Goal: Information Seeking & Learning: Learn about a topic

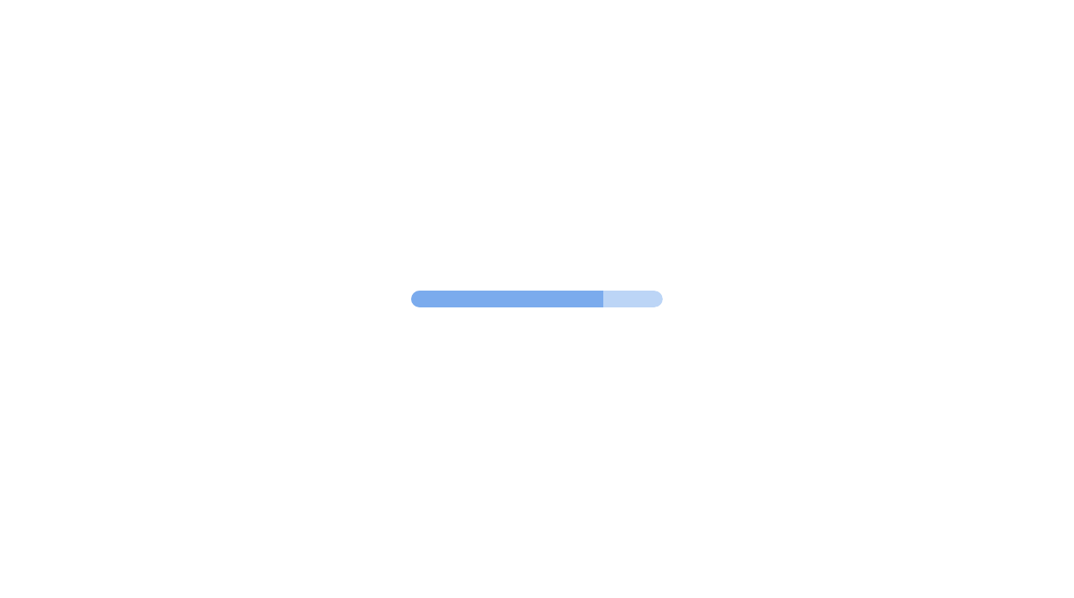
click at [671, 266] on div at bounding box center [537, 299] width 1074 height 598
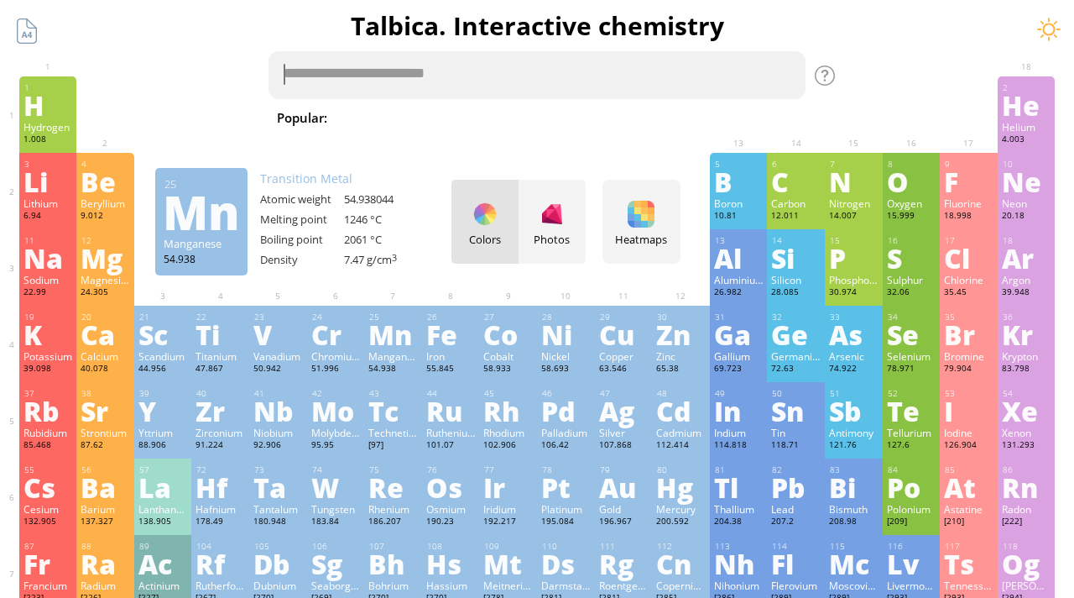
click at [409, 73] on textarea at bounding box center [537, 75] width 537 height 48
click at [409, 74] on textarea at bounding box center [537, 75] width 537 height 48
click at [441, 329] on div "Fe" at bounding box center [451, 334] width 50 height 27
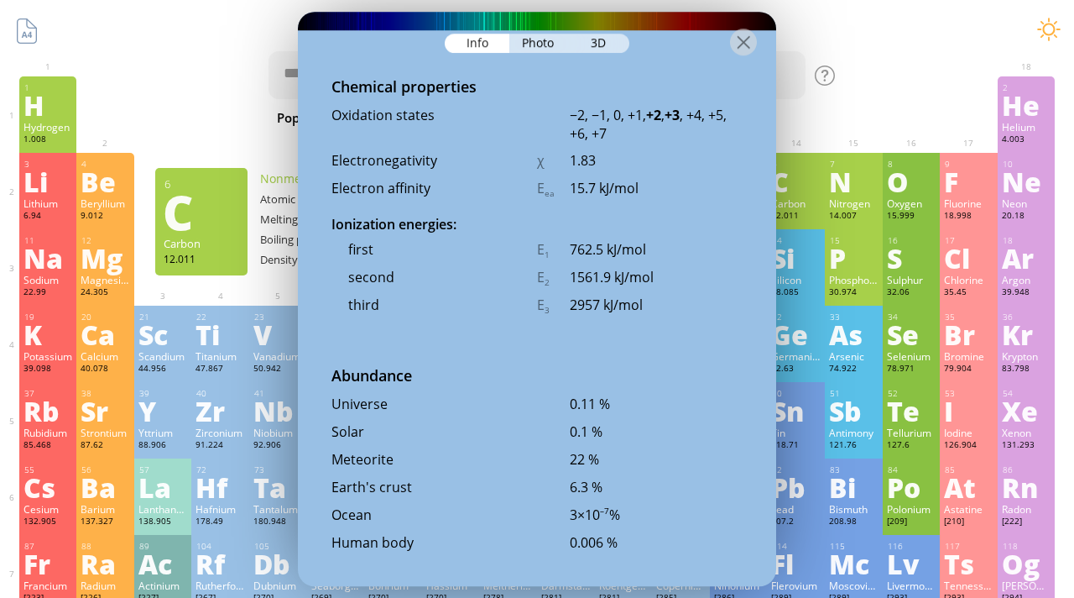
click at [558, 42] on div "Photo" at bounding box center [539, 43] width 60 height 19
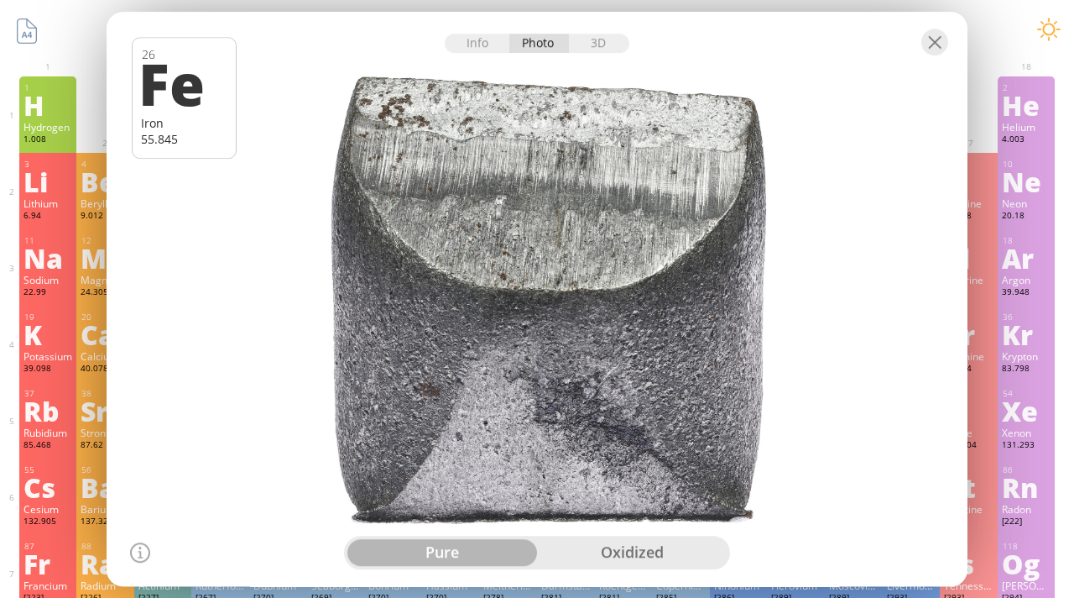
drag, startPoint x: 582, startPoint y: 347, endPoint x: 518, endPoint y: 318, distance: 71.0
click at [518, 318] on div at bounding box center [536, 298] width 869 height 579
click at [629, 557] on div "oxidized" at bounding box center [632, 552] width 190 height 27
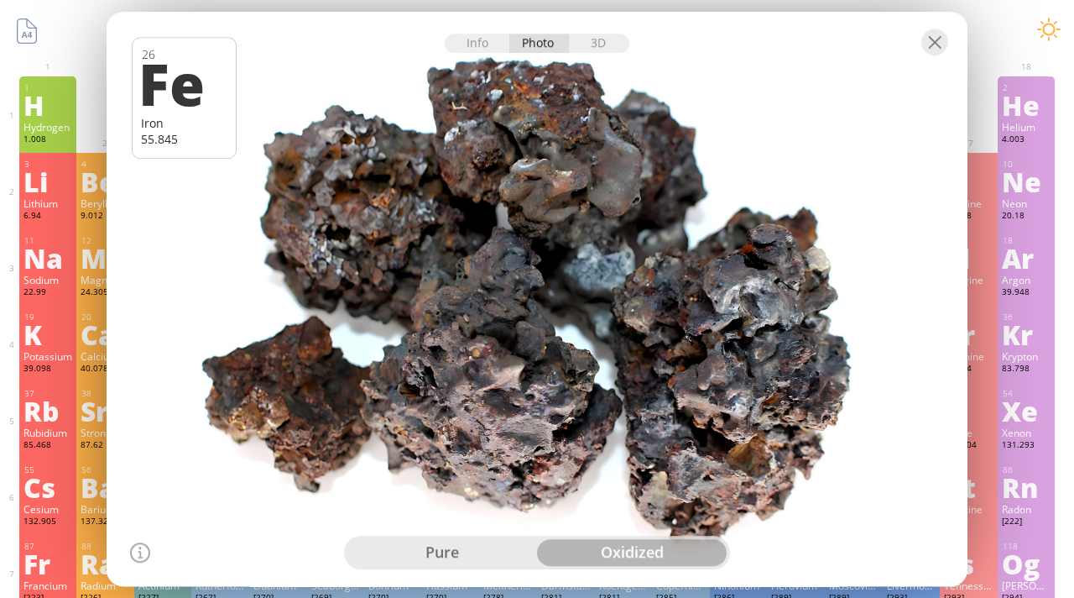
click at [478, 542] on div "pure" at bounding box center [442, 552] width 190 height 27
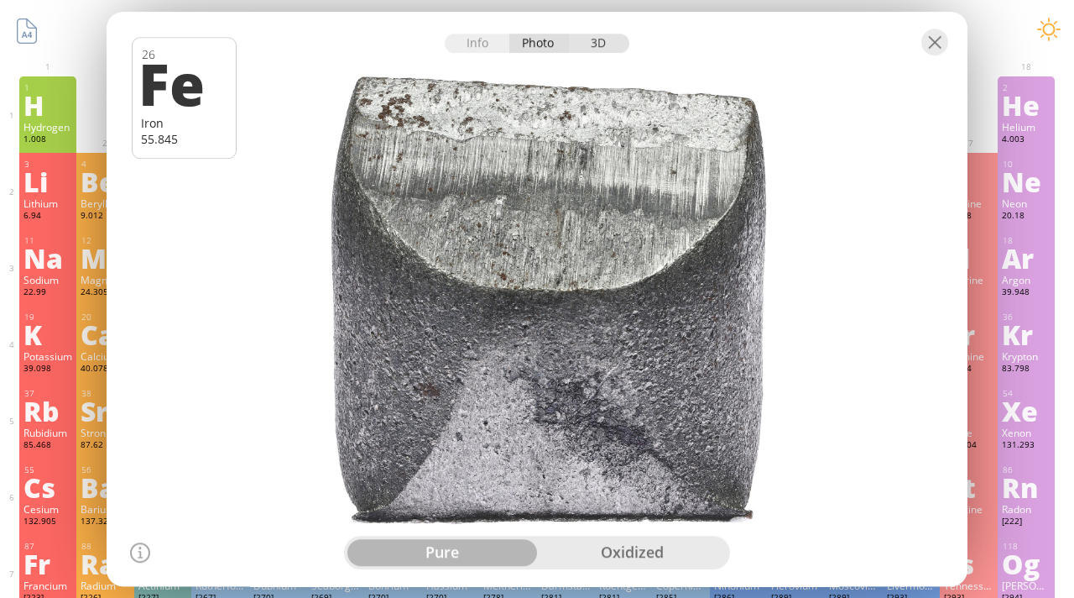
click at [596, 43] on div "3D" at bounding box center [599, 43] width 60 height 19
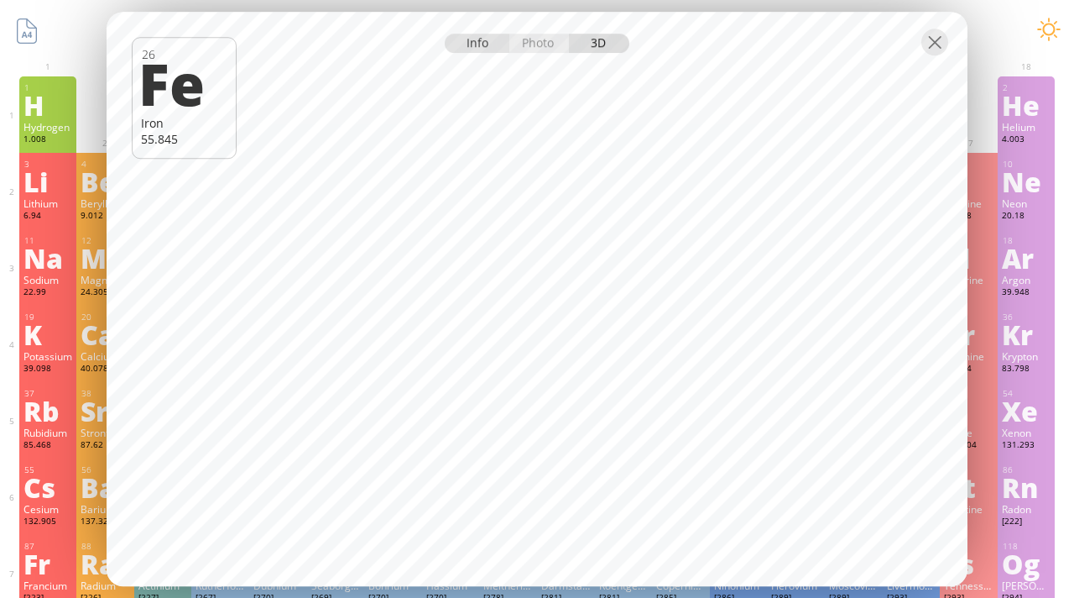
click at [479, 45] on div "Info" at bounding box center [477, 43] width 65 height 19
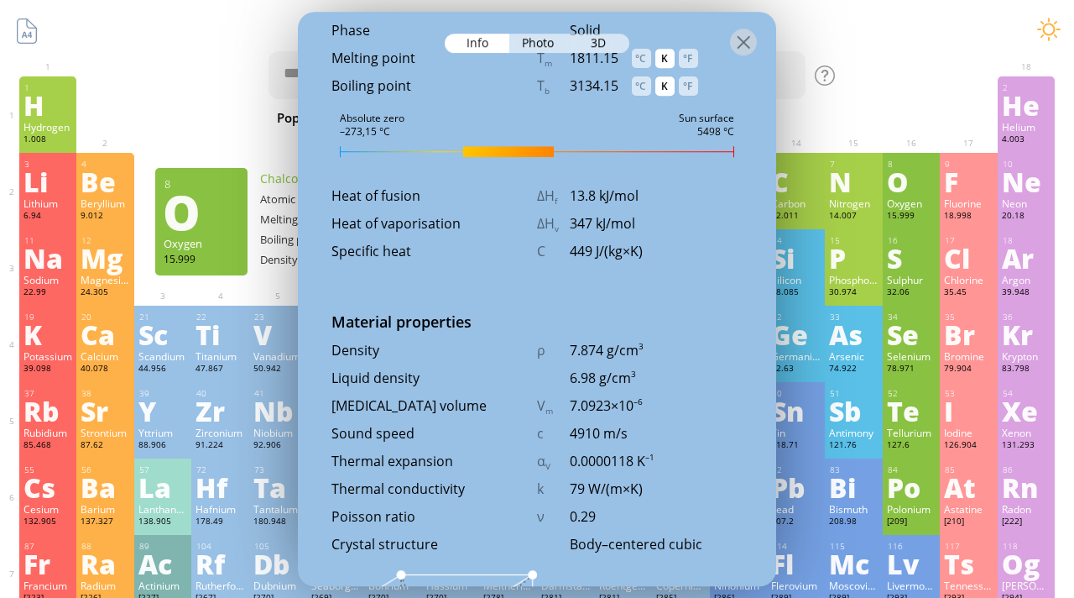
scroll to position [1929, 0]
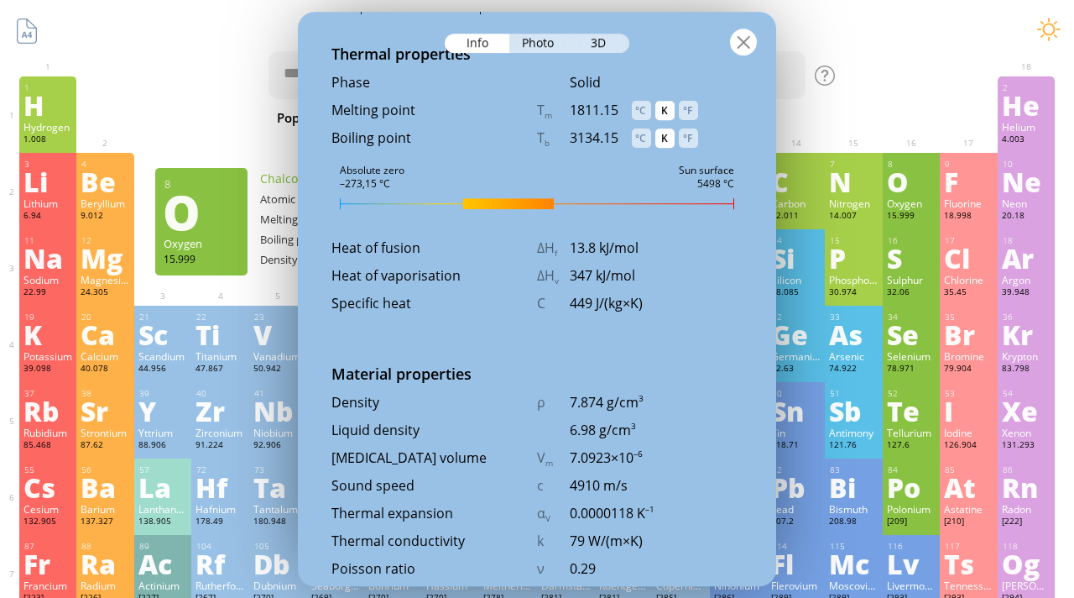
click at [749, 33] on div at bounding box center [743, 42] width 27 height 27
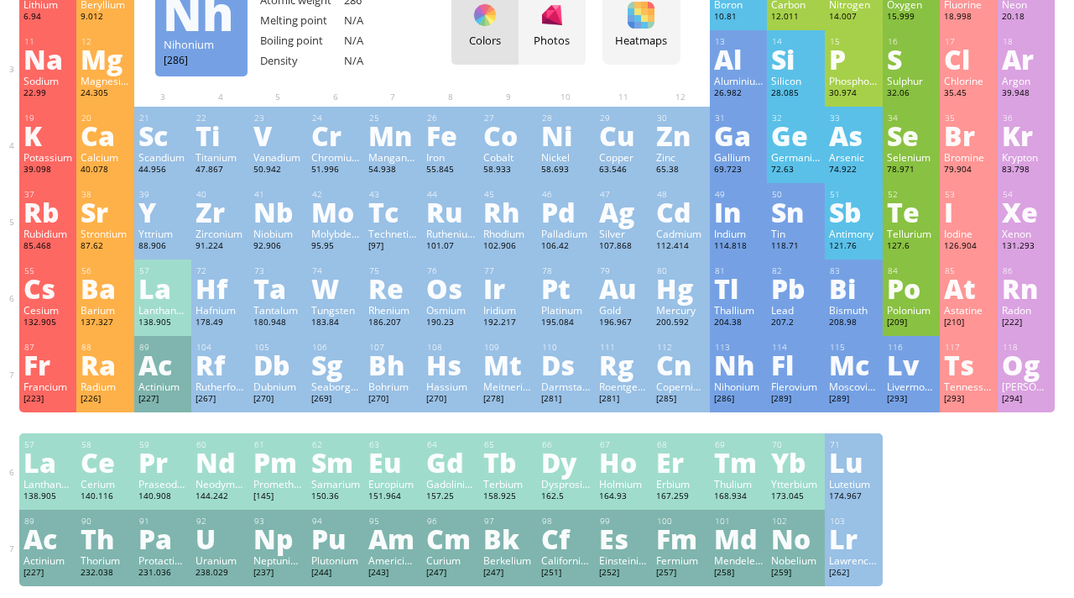
scroll to position [79, 0]
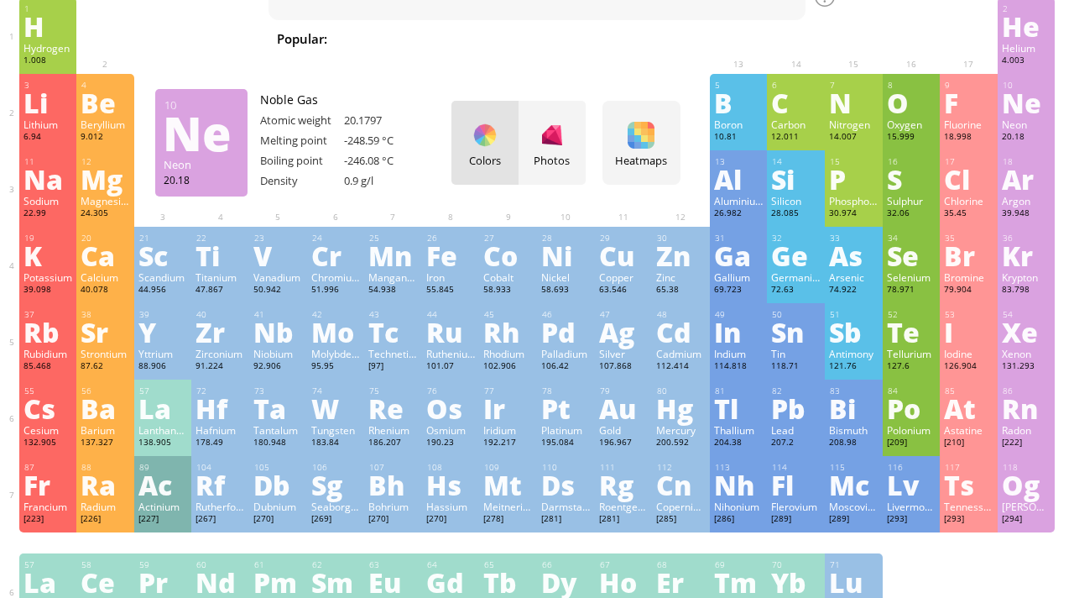
click at [1023, 112] on div "Ne" at bounding box center [1027, 102] width 50 height 27
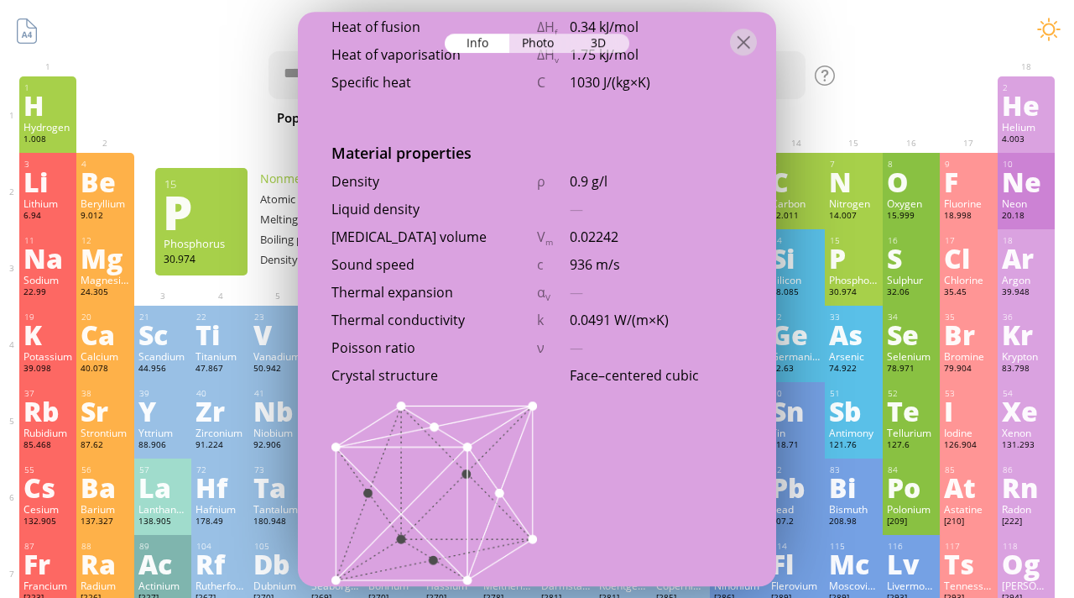
scroll to position [1991, 0]
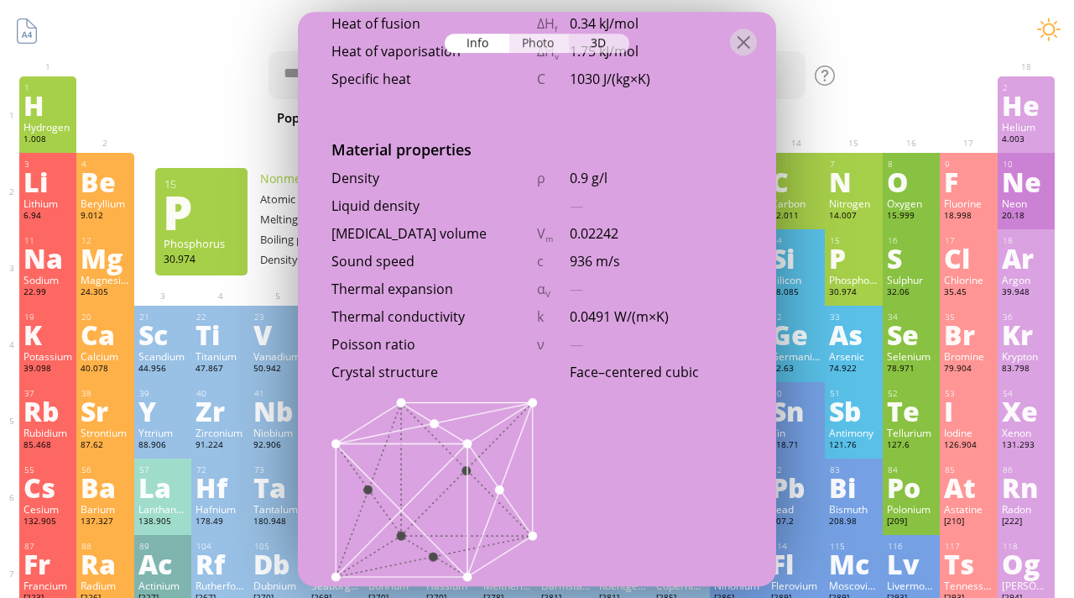
click at [550, 43] on div "Photo" at bounding box center [539, 43] width 60 height 19
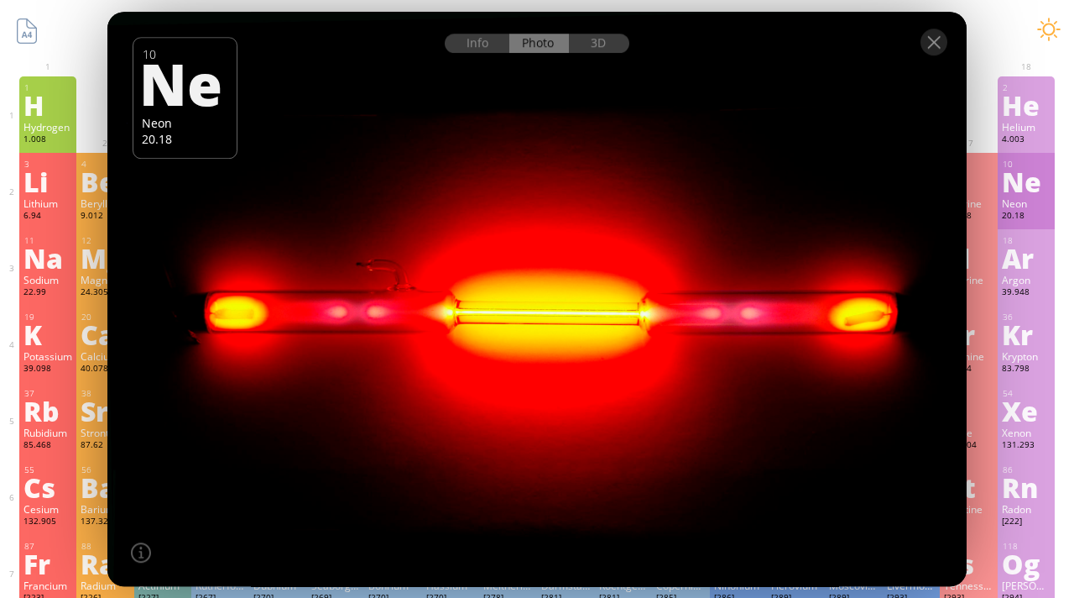
drag, startPoint x: 493, startPoint y: 305, endPoint x: 544, endPoint y: 292, distance: 51.9
click at [545, 293] on div at bounding box center [537, 298] width 868 height 579
click at [601, 32] on div at bounding box center [536, 41] width 859 height 59
click at [601, 39] on div "3D" at bounding box center [599, 43] width 60 height 19
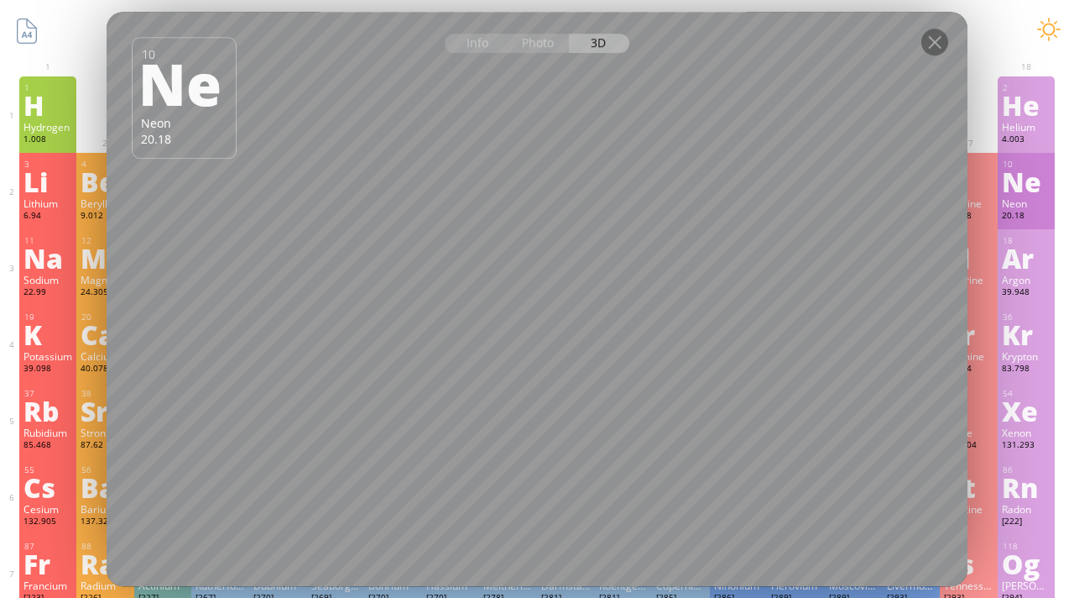
click at [948, 37] on div at bounding box center [537, 41] width 861 height 59
click at [944, 38] on div at bounding box center [934, 42] width 27 height 27
click at [934, 40] on div at bounding box center [934, 42] width 27 height 27
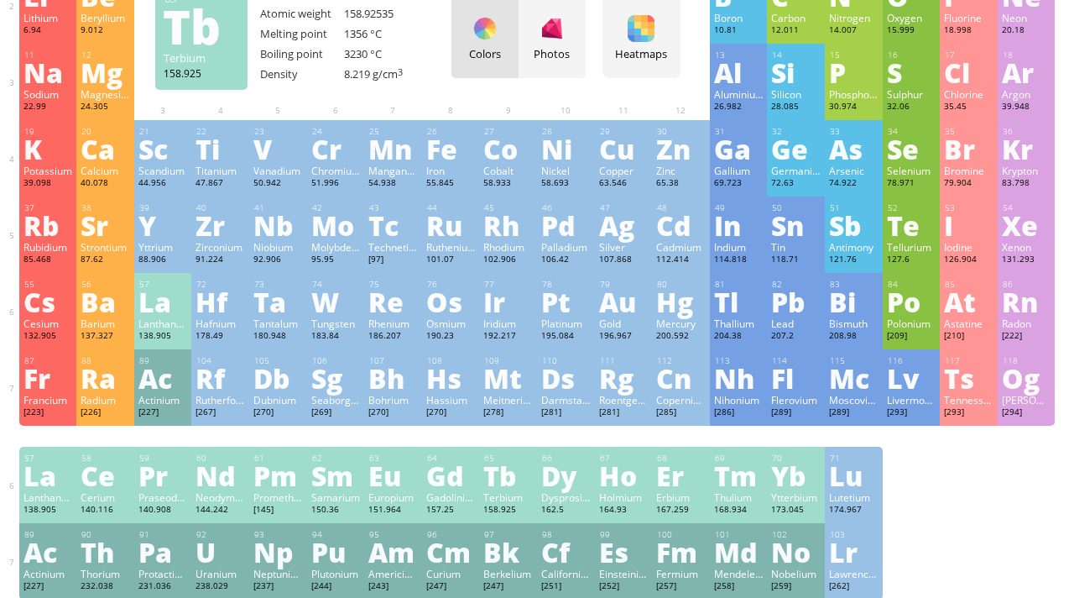
scroll to position [183, 0]
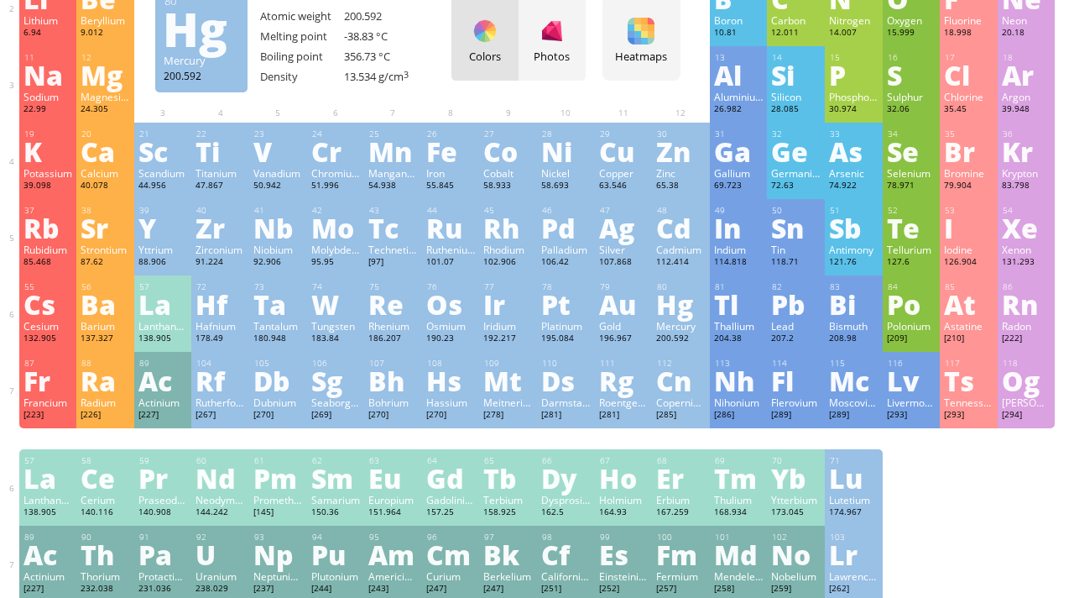
click at [692, 327] on div "Mercury" at bounding box center [681, 325] width 50 height 13
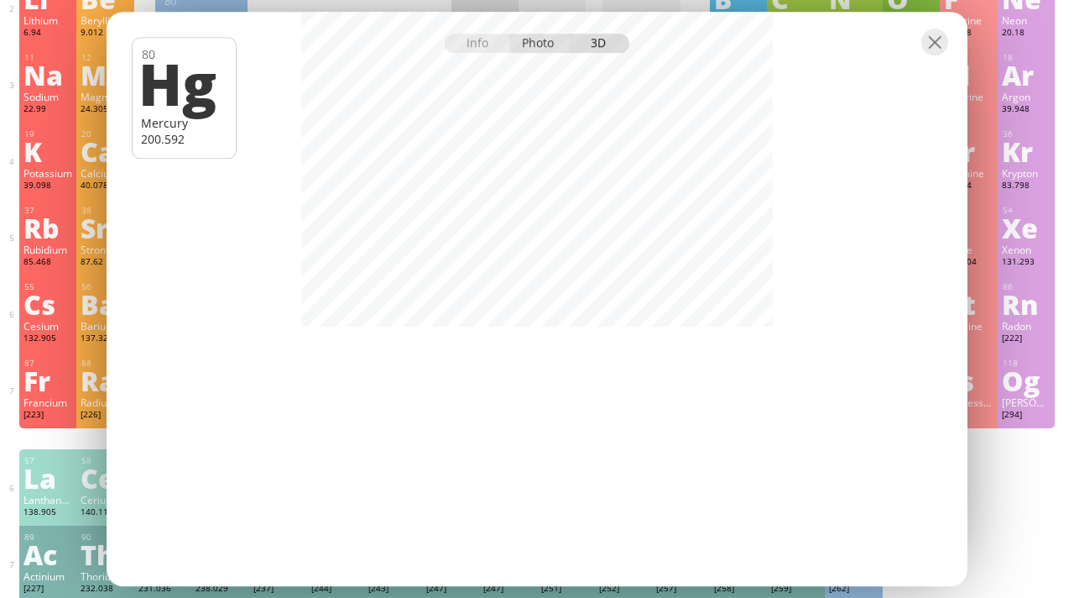
click at [535, 42] on div "Photo" at bounding box center [539, 43] width 60 height 19
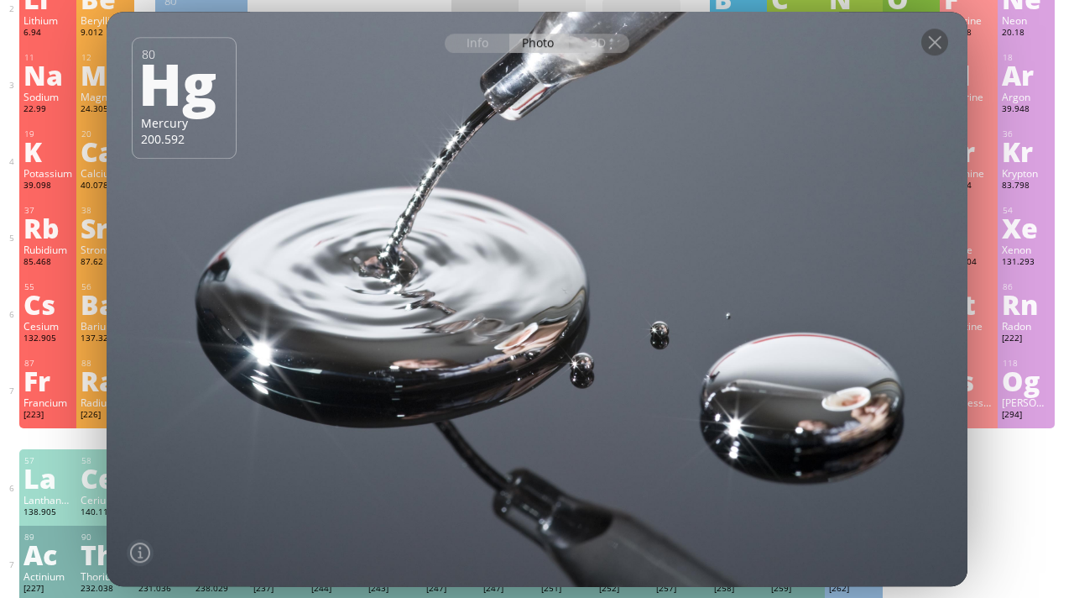
click at [140, 548] on div at bounding box center [140, 552] width 20 height 20
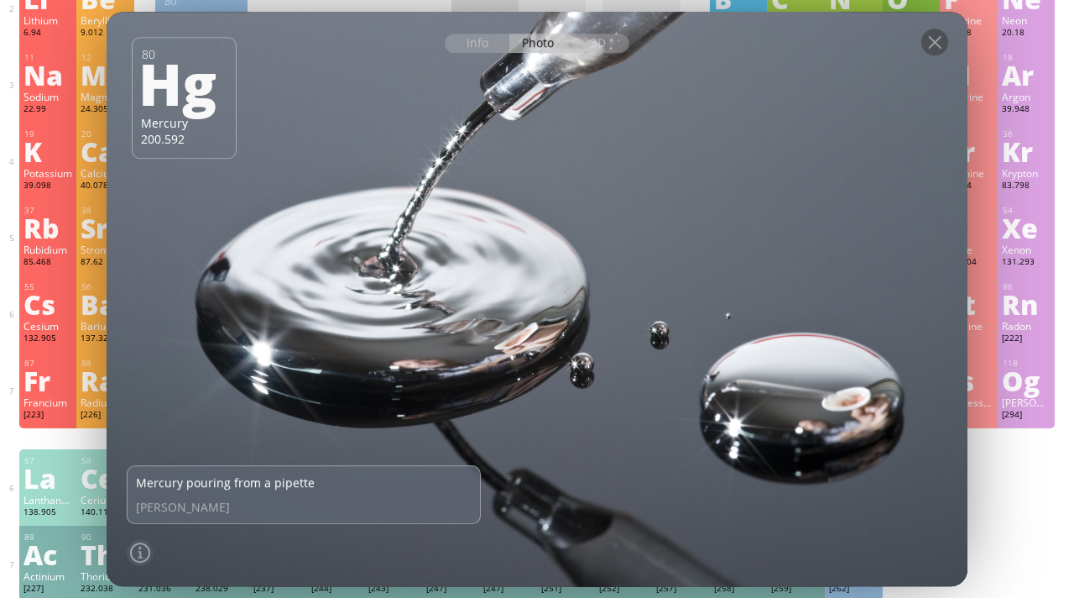
click at [140, 547] on div at bounding box center [140, 552] width 20 height 20
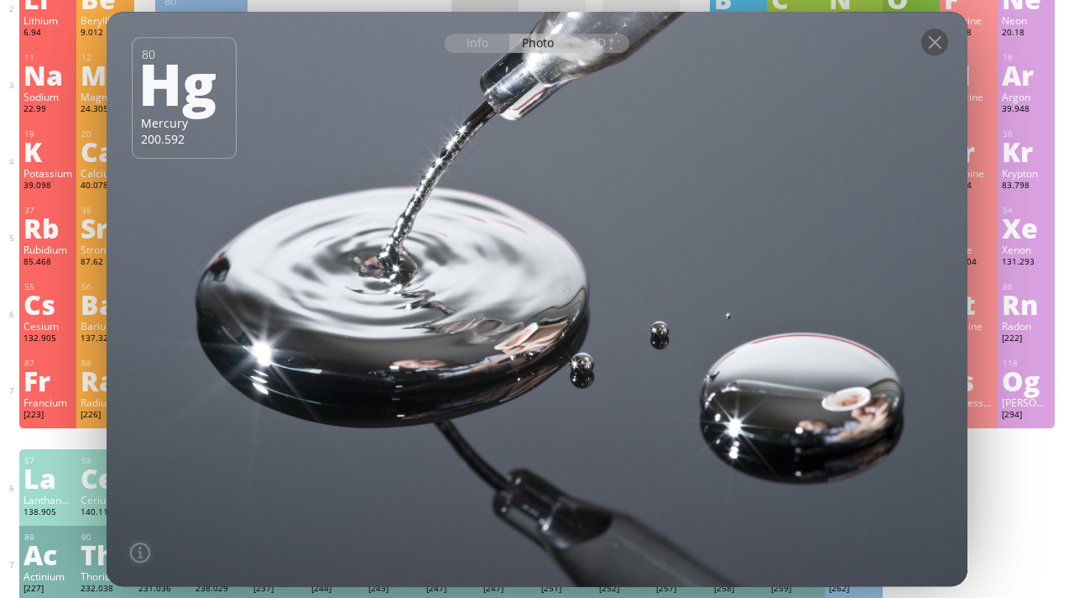
drag, startPoint x: 507, startPoint y: 333, endPoint x: 591, endPoint y: 349, distance: 85.4
click at [592, 351] on div at bounding box center [536, 298] width 869 height 579
click at [944, 44] on div at bounding box center [934, 42] width 27 height 27
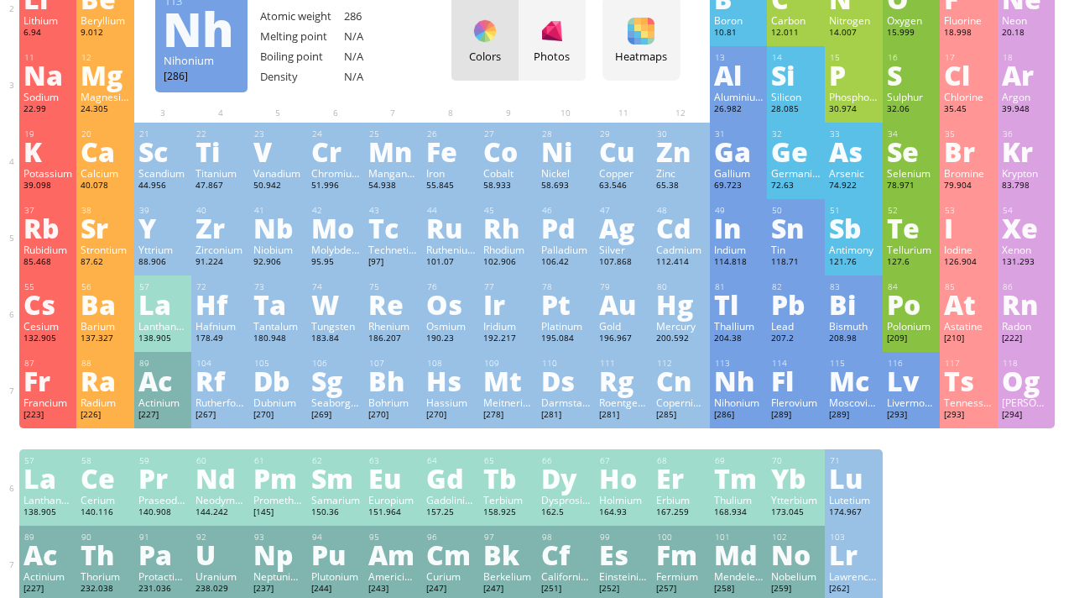
click at [731, 404] on div "Nihonium" at bounding box center [739, 401] width 50 height 13
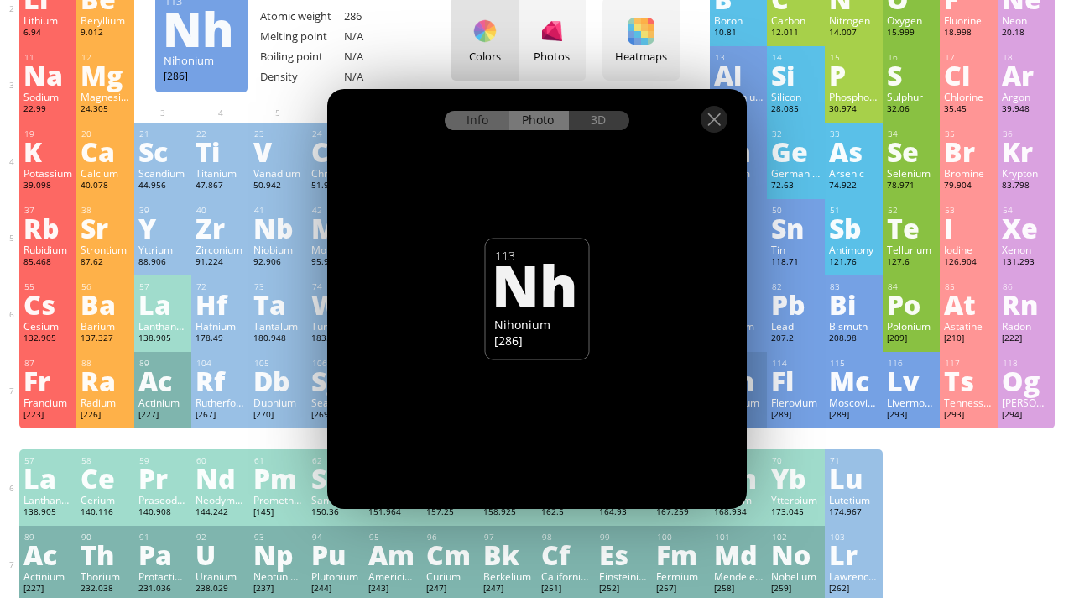
click at [493, 125] on div "Info" at bounding box center [477, 120] width 65 height 19
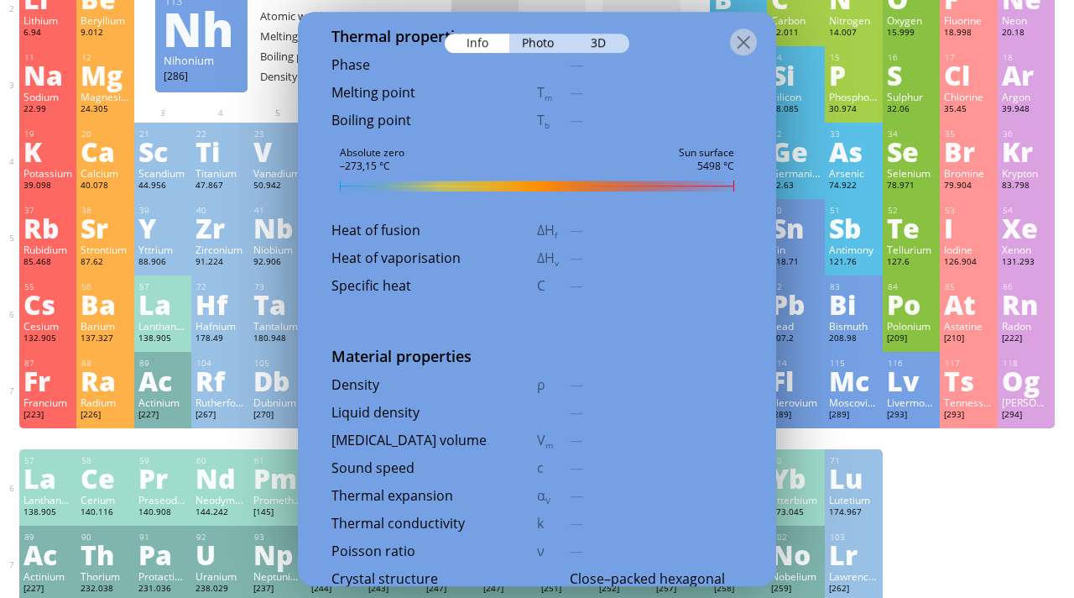
scroll to position [1999, 0]
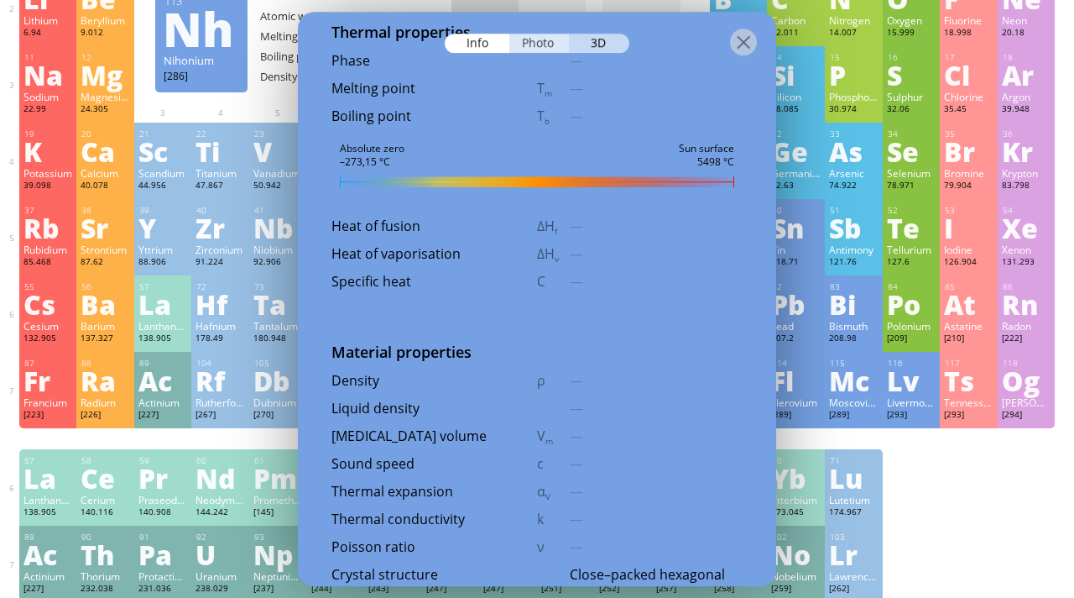
click at [544, 41] on div "Photo" at bounding box center [539, 43] width 60 height 19
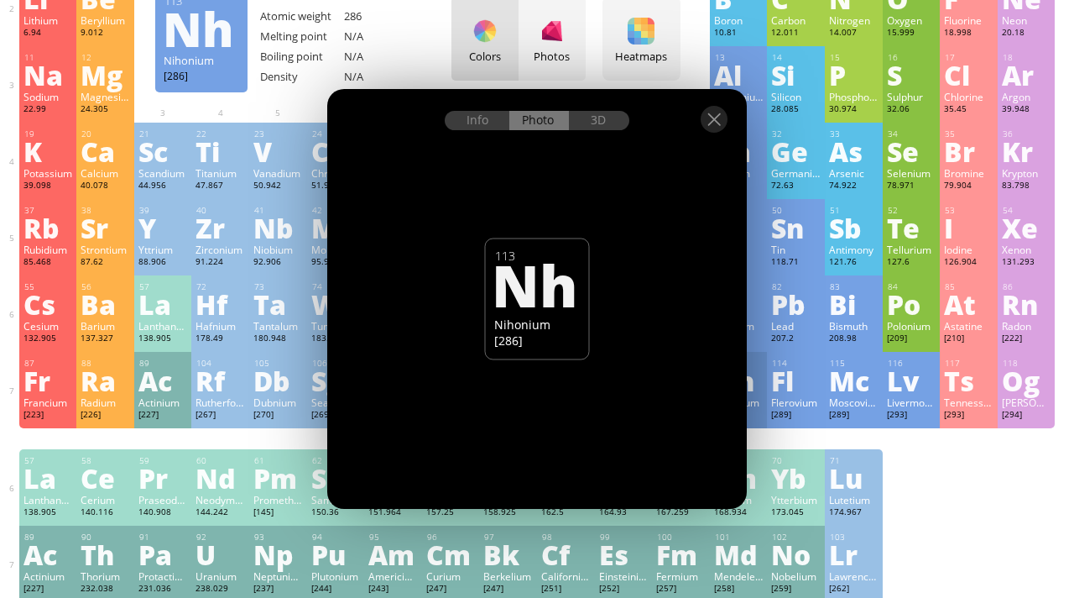
click at [545, 303] on div "Nh" at bounding box center [535, 284] width 86 height 57
click at [724, 114] on div at bounding box center [714, 119] width 27 height 27
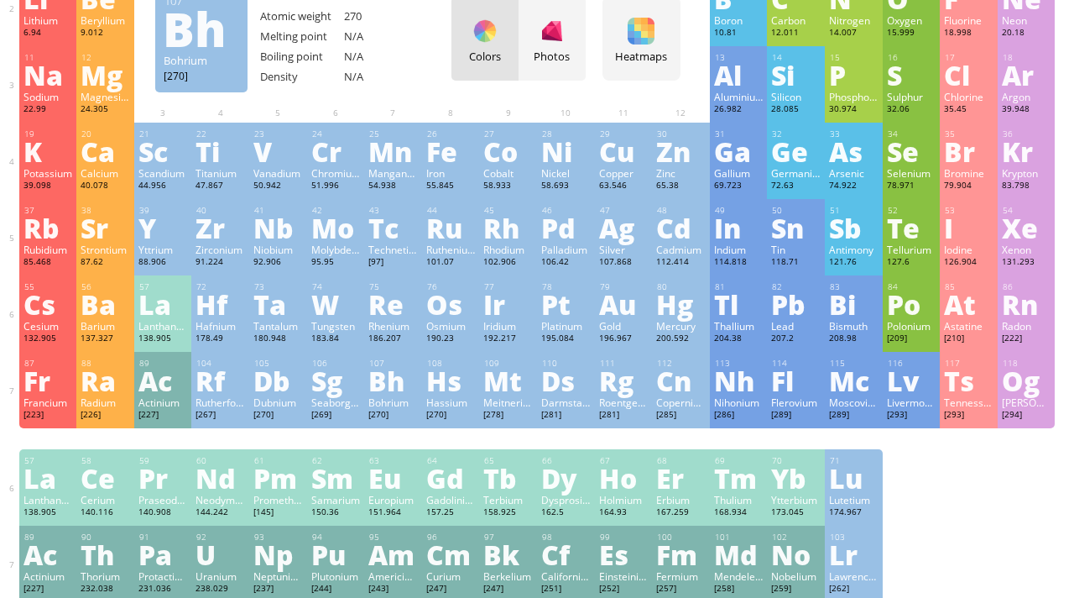
click at [403, 405] on div "Bohrium" at bounding box center [393, 401] width 50 height 13
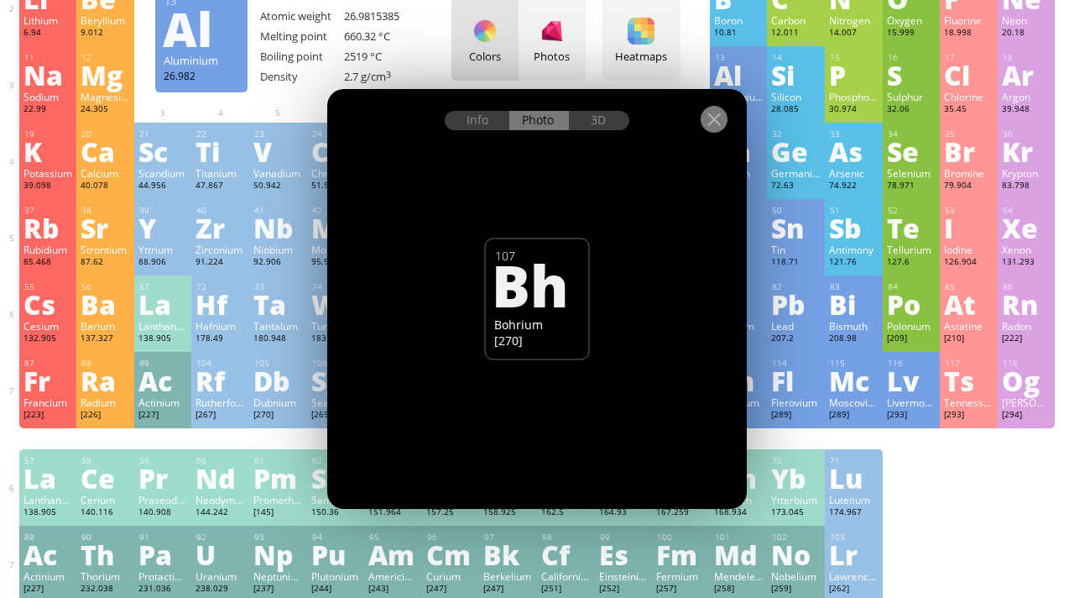
click at [722, 117] on div at bounding box center [714, 119] width 27 height 27
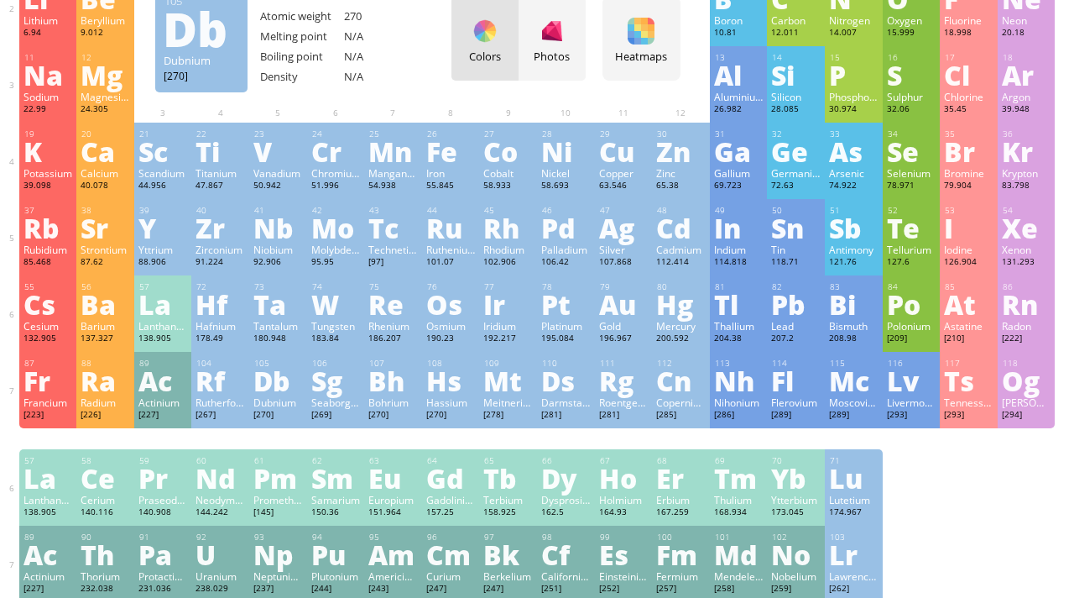
click at [264, 413] on div "[270]" at bounding box center [278, 415] width 50 height 13
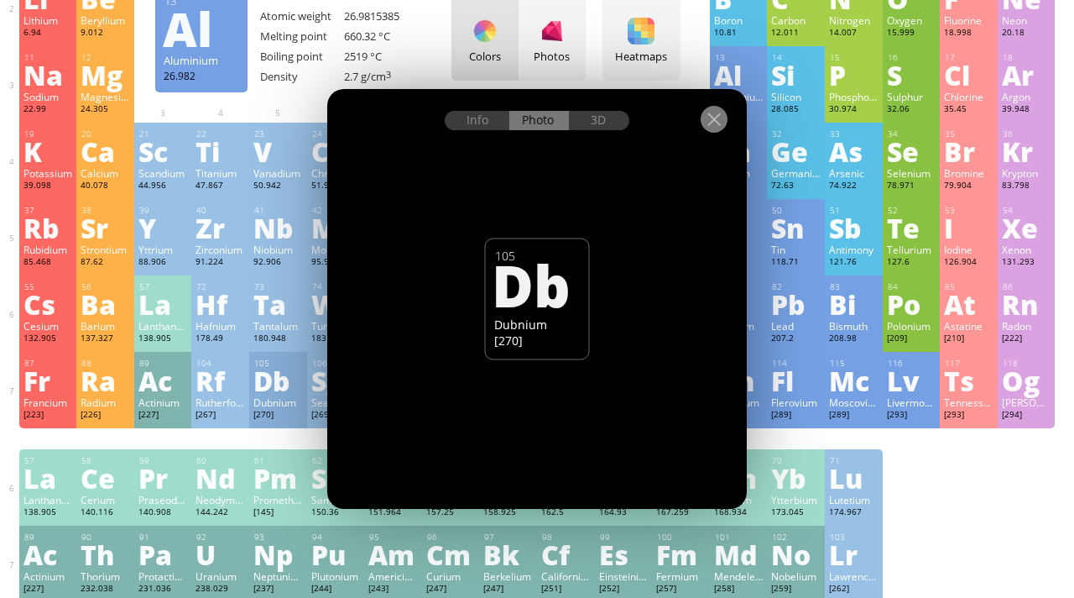
click at [721, 115] on div at bounding box center [714, 119] width 27 height 27
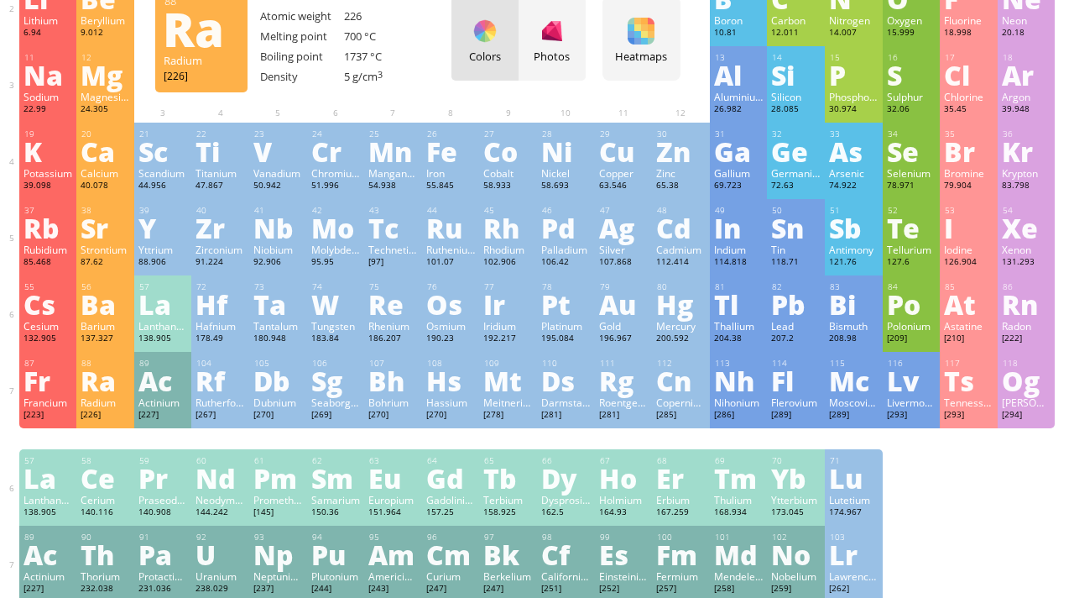
click at [97, 404] on div "Radium" at bounding box center [106, 401] width 50 height 13
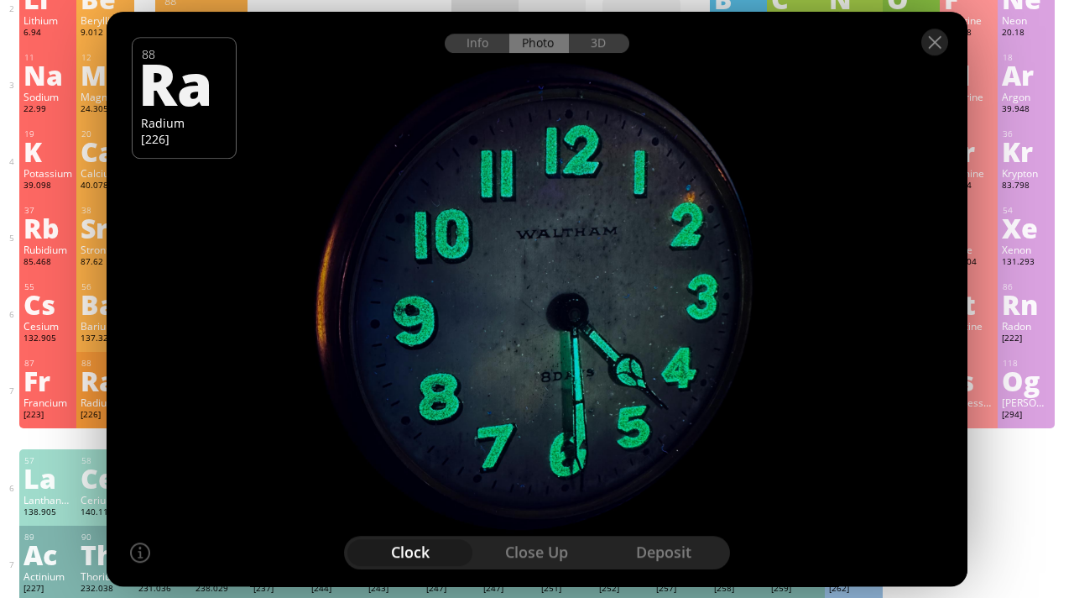
drag, startPoint x: 581, startPoint y: 275, endPoint x: 447, endPoint y: 268, distance: 133.6
click at [447, 268] on div at bounding box center [536, 298] width 869 height 579
click at [943, 39] on div at bounding box center [934, 42] width 27 height 27
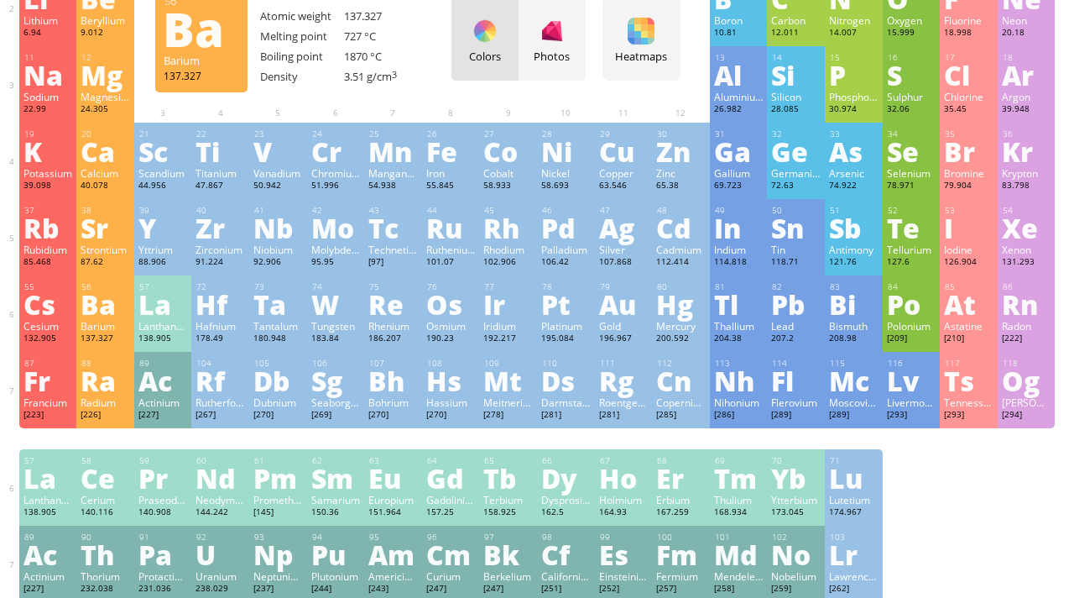
click at [100, 326] on div "Barium" at bounding box center [106, 325] width 50 height 13
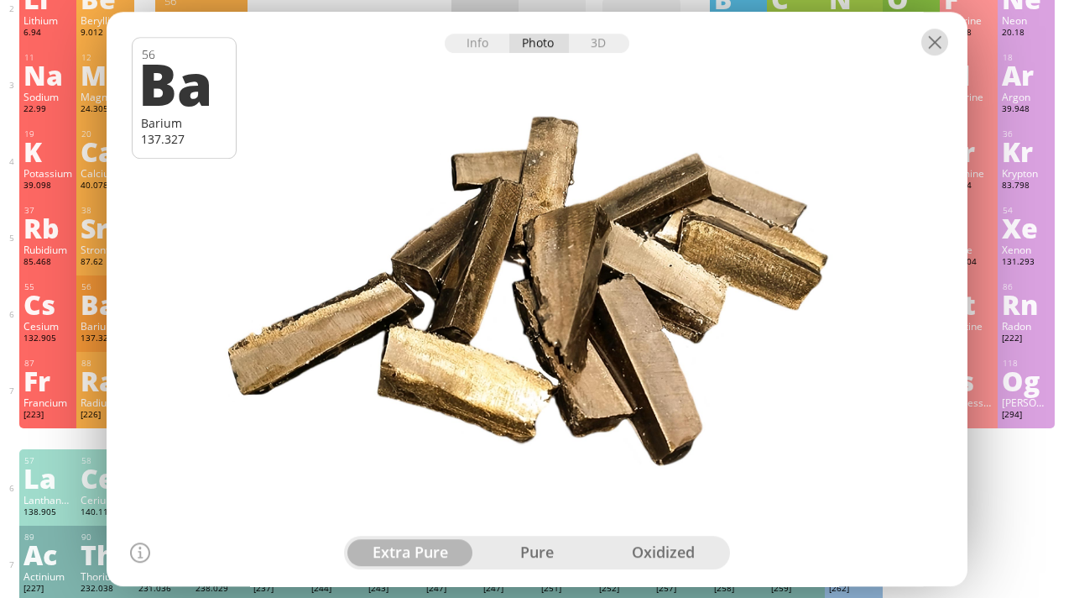
click at [937, 38] on div at bounding box center [934, 42] width 27 height 27
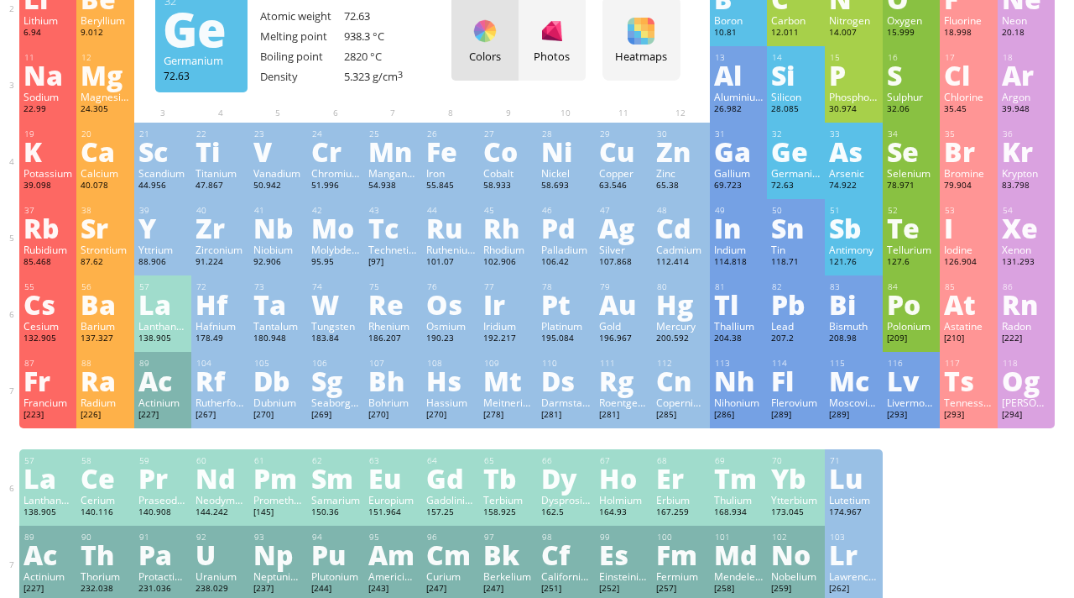
click at [806, 185] on div "72.63" at bounding box center [796, 186] width 50 height 13
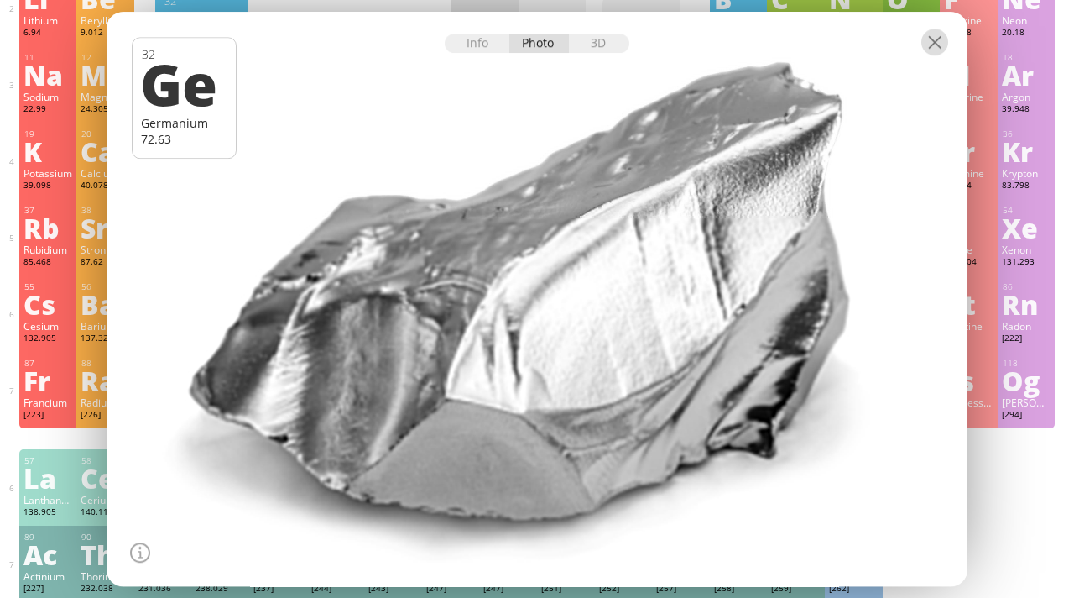
click at [934, 35] on div at bounding box center [934, 42] width 27 height 27
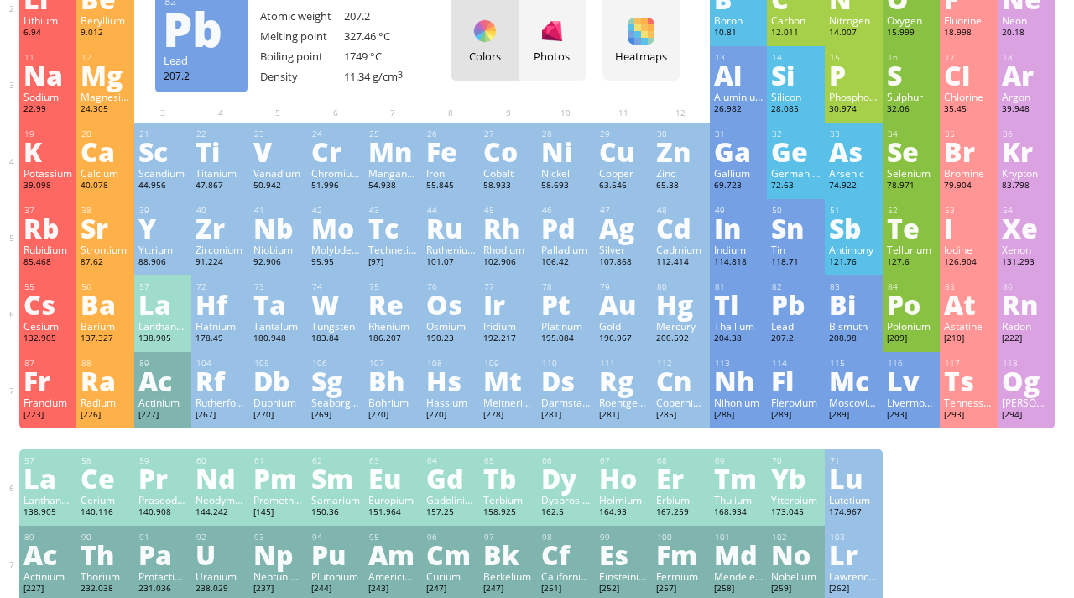
click at [796, 331] on div "Lead" at bounding box center [796, 325] width 50 height 13
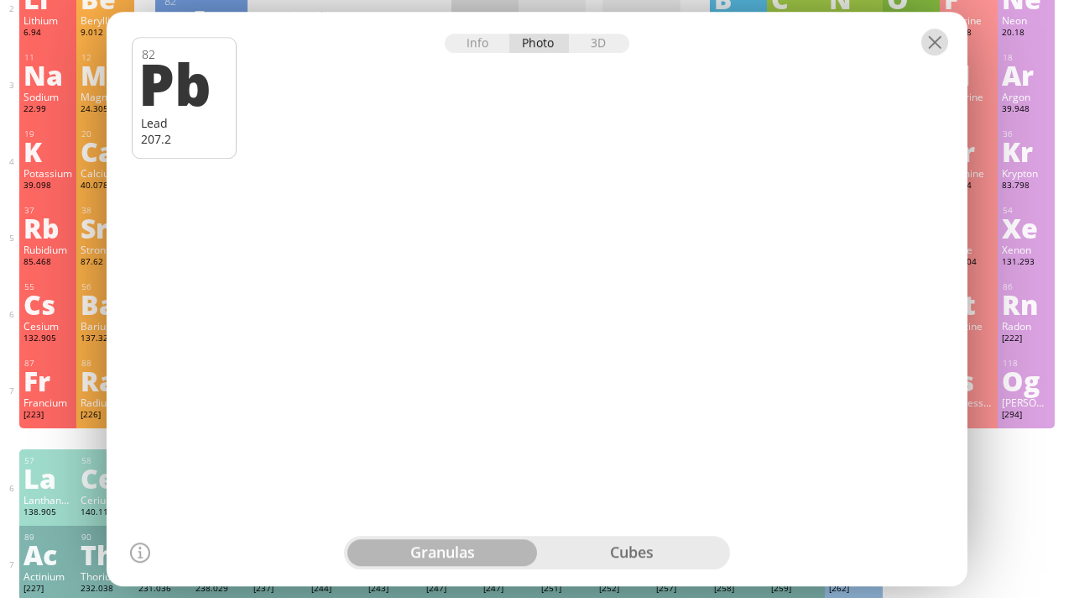
click at [935, 38] on div at bounding box center [934, 42] width 27 height 27
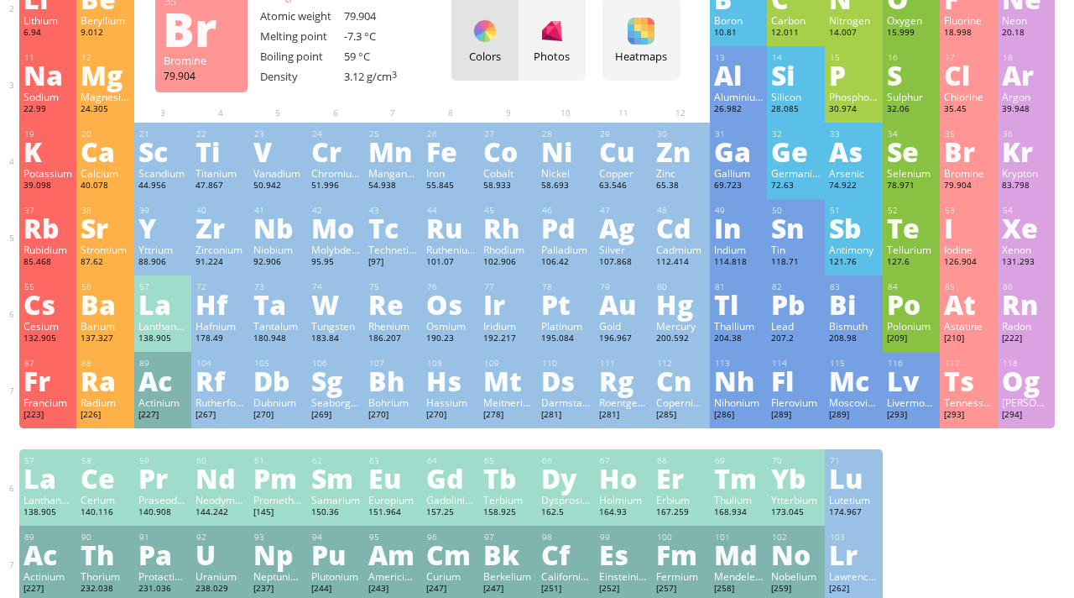
click at [973, 179] on div "Bromine" at bounding box center [969, 172] width 50 height 13
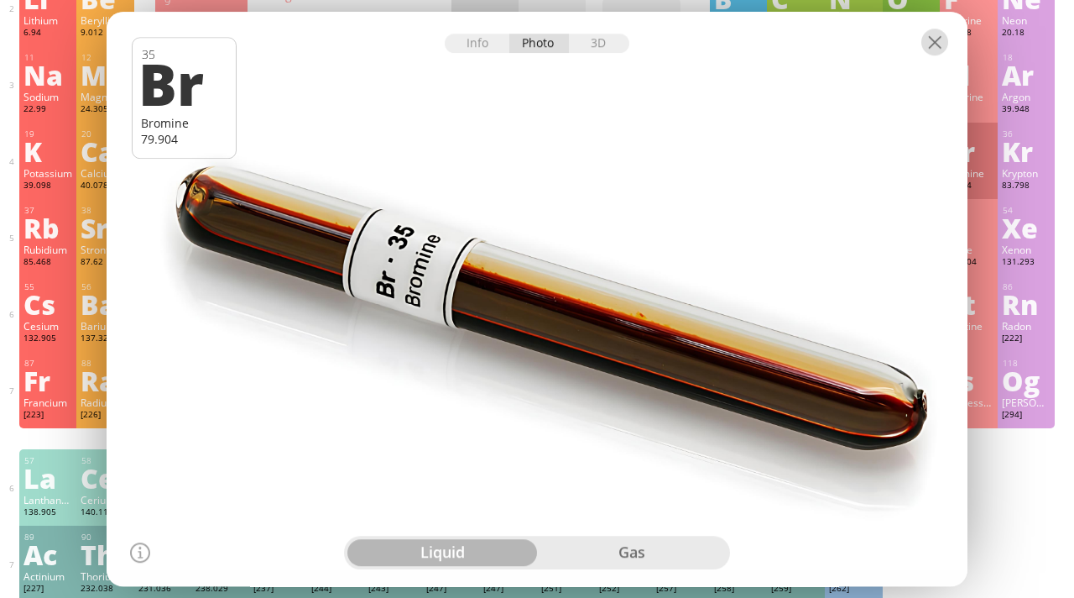
click at [932, 46] on div at bounding box center [934, 42] width 27 height 27
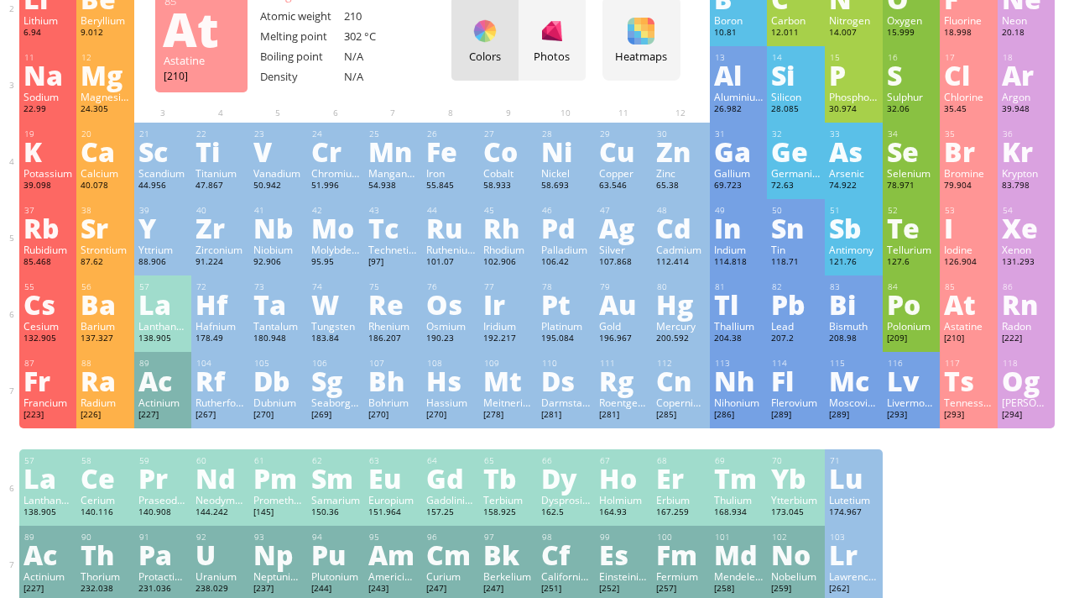
click at [972, 346] on div "[210]" at bounding box center [969, 338] width 50 height 13
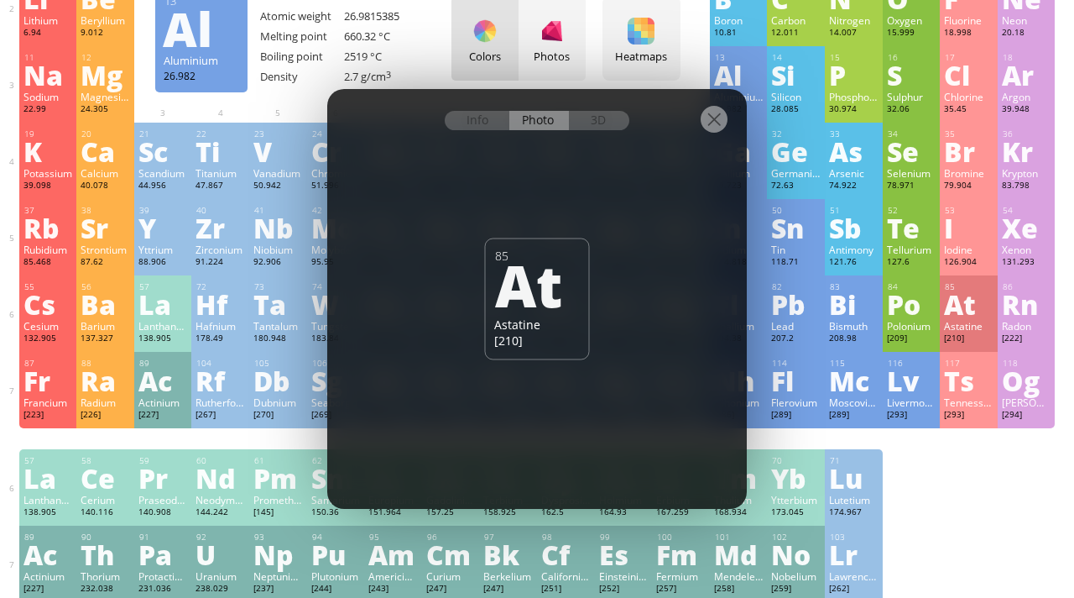
click at [719, 117] on div at bounding box center [714, 119] width 27 height 27
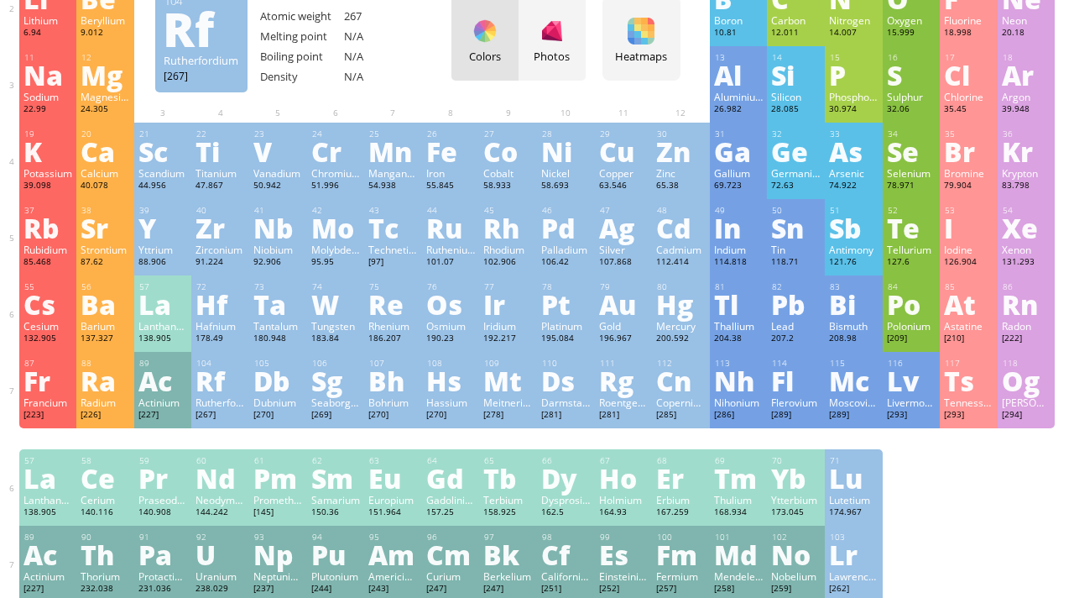
scroll to position [227, 0]
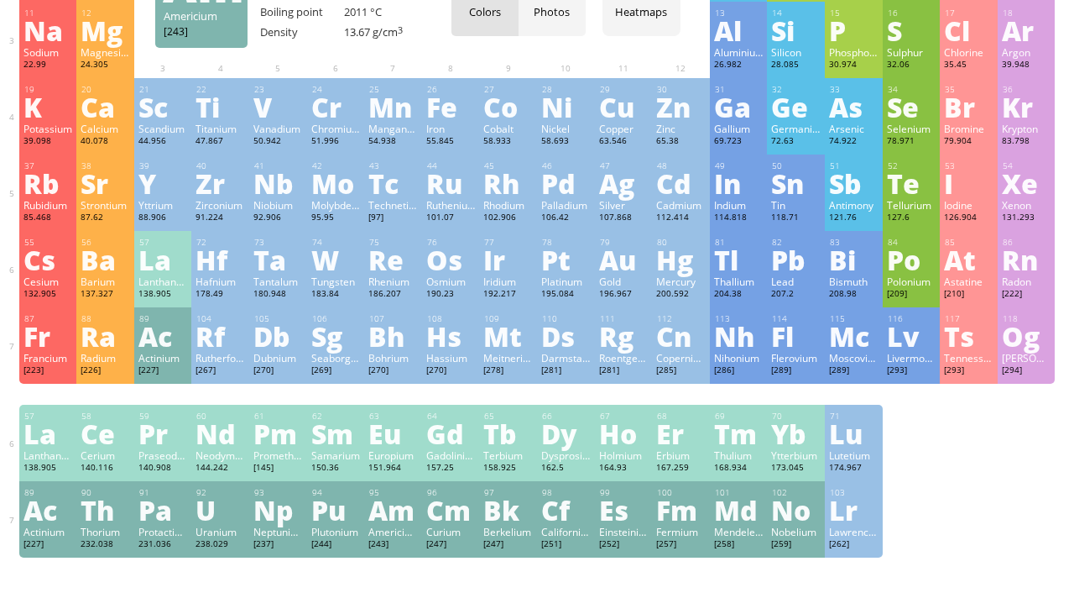
click at [411, 512] on div "Am" at bounding box center [393, 509] width 50 height 27
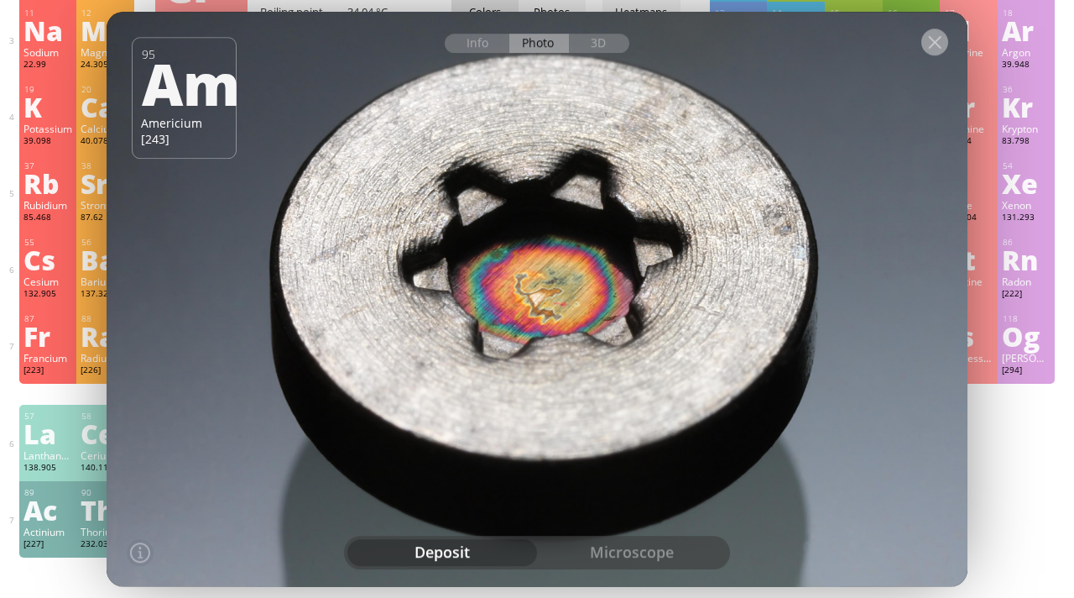
click at [928, 31] on div at bounding box center [934, 42] width 27 height 27
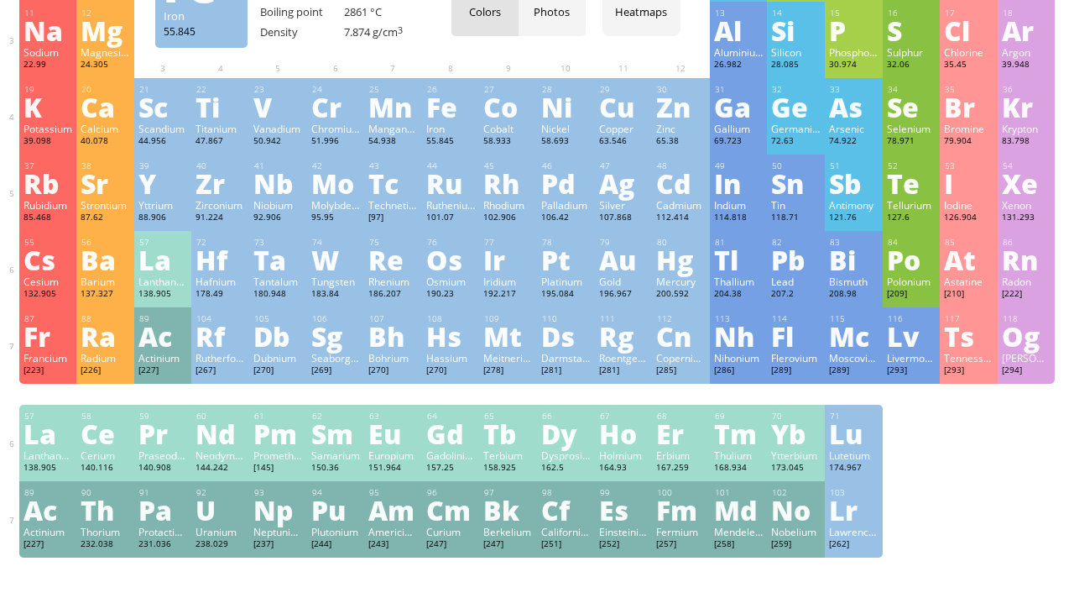
scroll to position [0, 0]
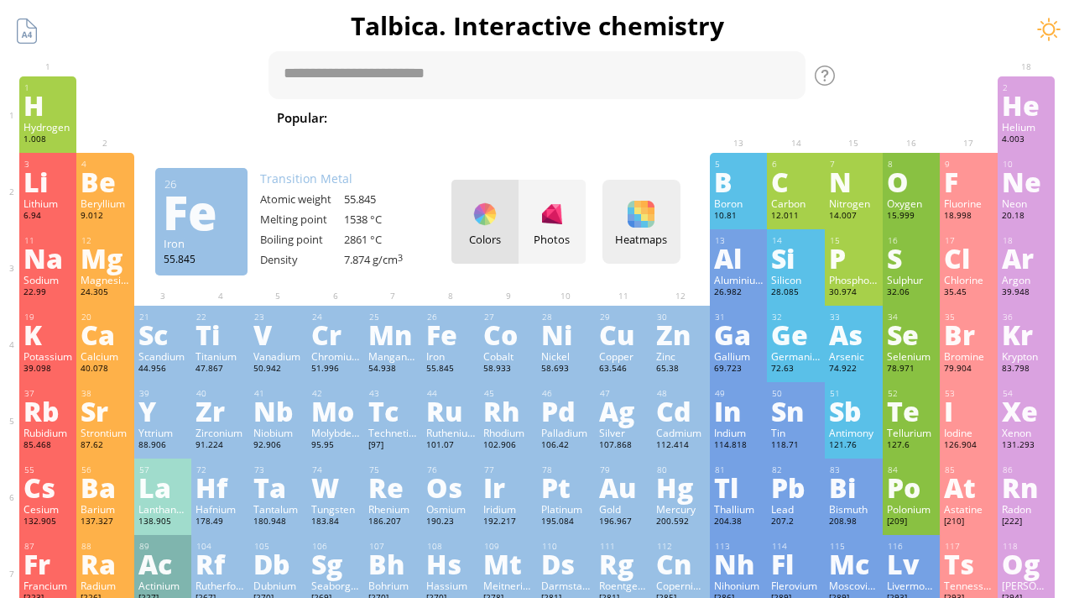
click at [634, 240] on div "Heatmaps" at bounding box center [642, 239] width 70 height 15
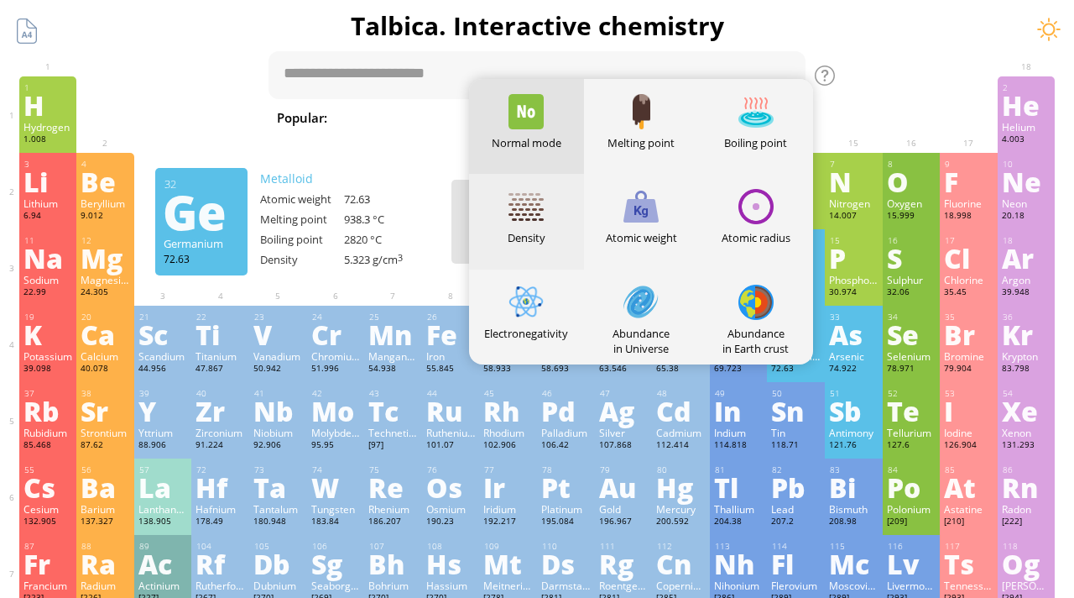
click at [527, 201] on div at bounding box center [526, 206] width 35 height 35
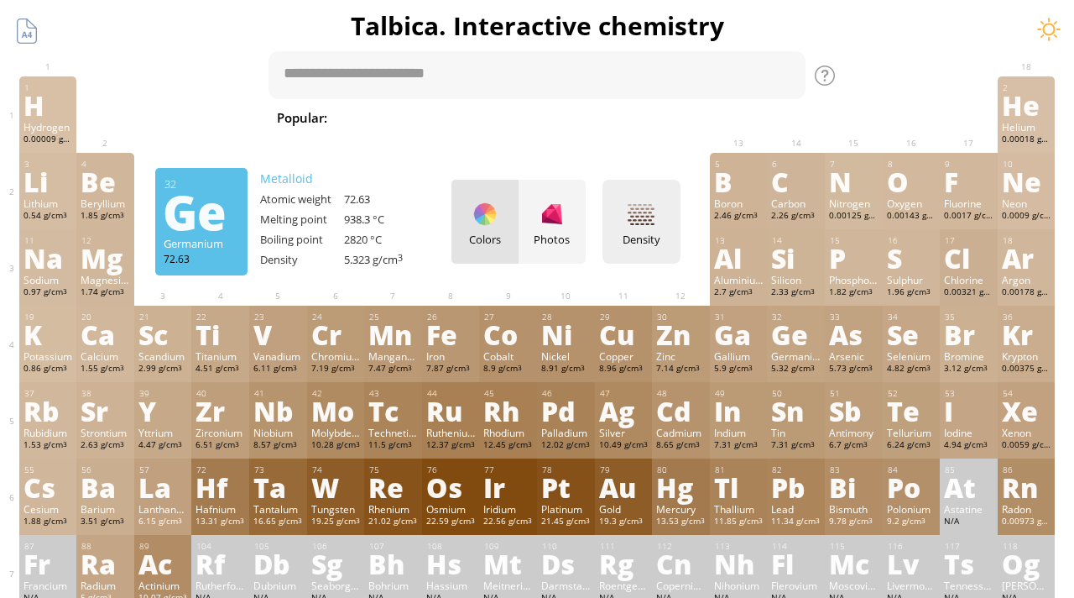
click at [626, 224] on div "Density Heatmaps Normal mode Melting point Boiling point Density Atomic weight …" at bounding box center [642, 222] width 78 height 84
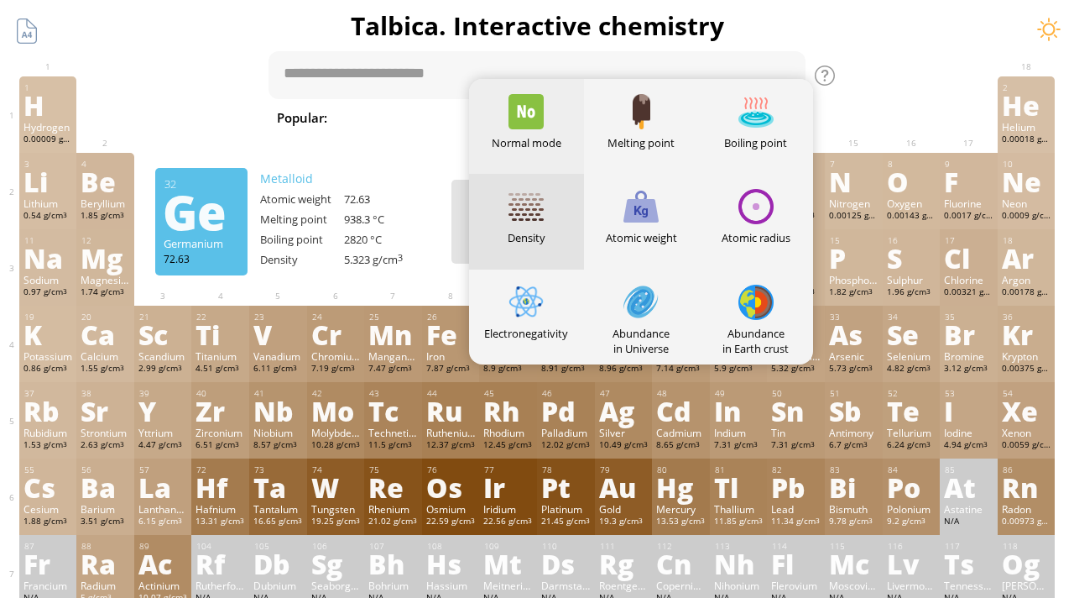
click at [542, 144] on div "Normal mode" at bounding box center [526, 142] width 115 height 15
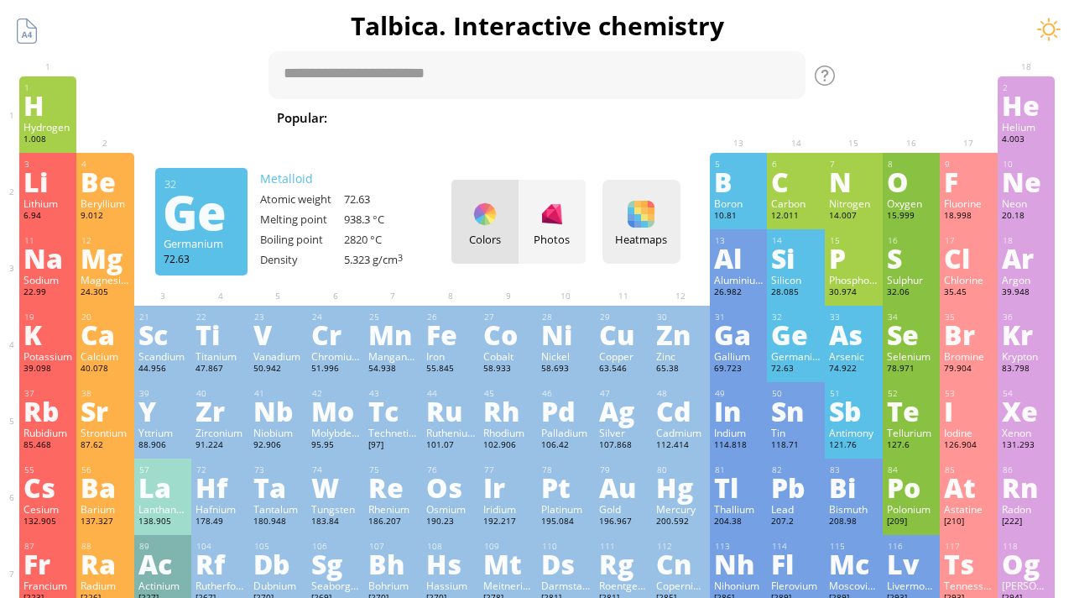
click at [624, 196] on div "Heatmaps Heatmaps Normal mode Melting point Boiling point Density Atomic weight…" at bounding box center [642, 222] width 78 height 84
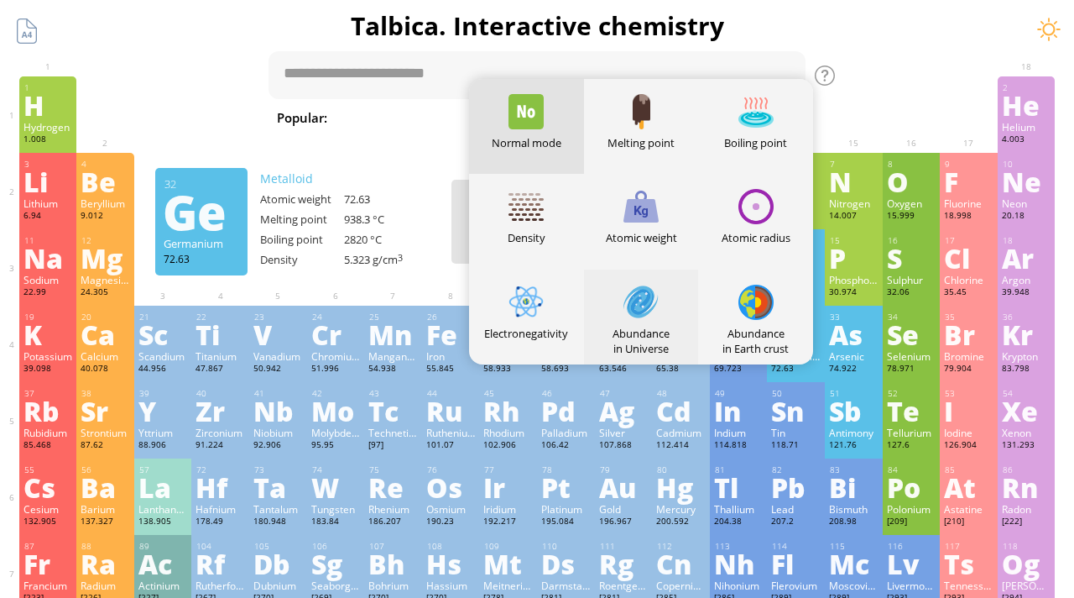
click at [650, 301] on div at bounding box center [641, 301] width 35 height 35
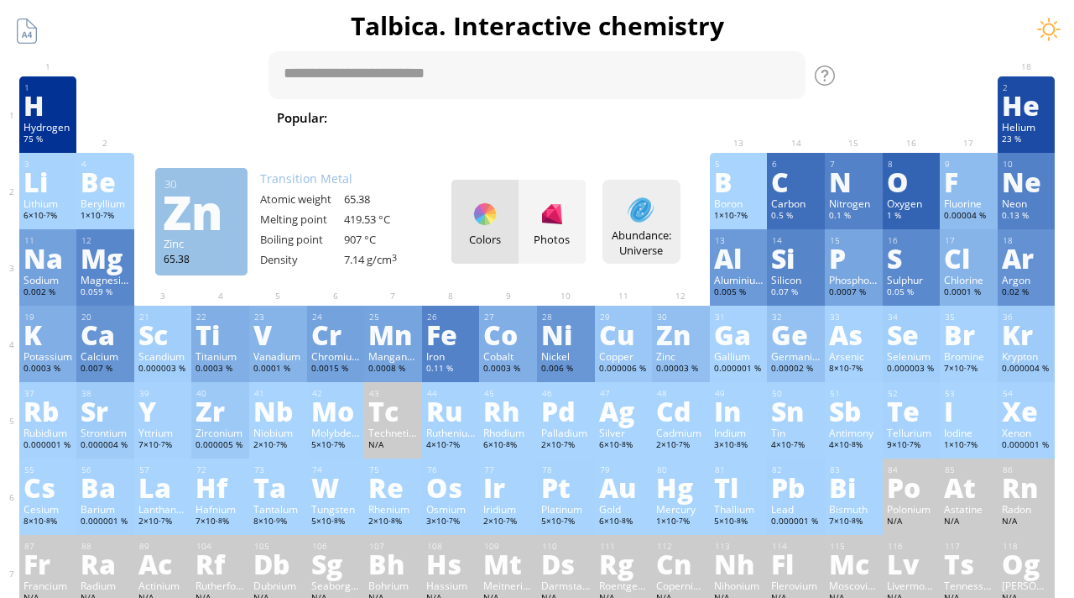
click at [653, 243] on div "Abundance: Universe" at bounding box center [642, 242] width 70 height 30
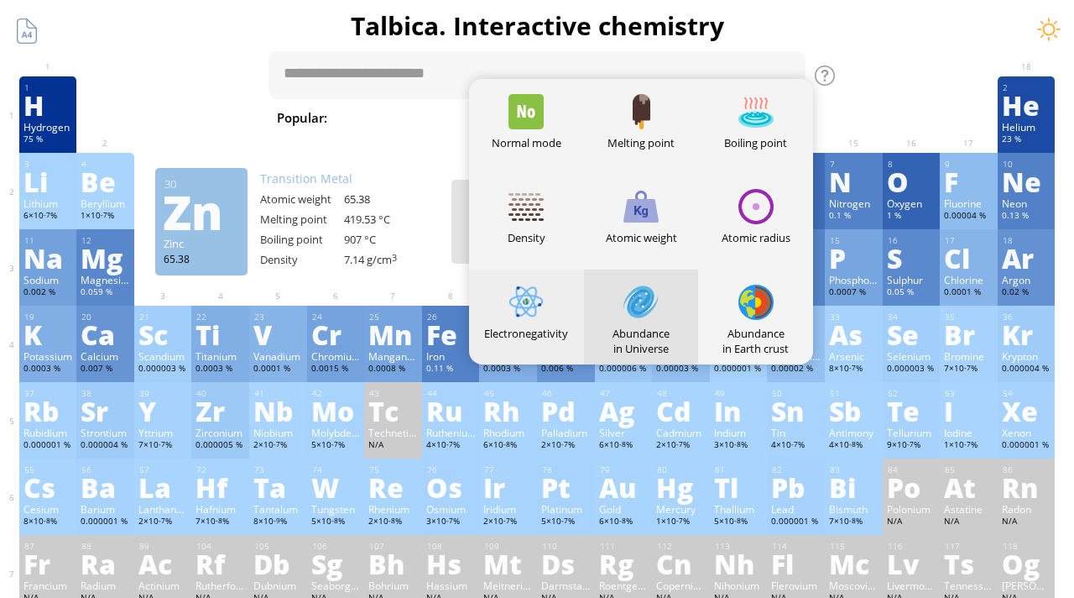
click at [535, 305] on div at bounding box center [526, 301] width 35 height 35
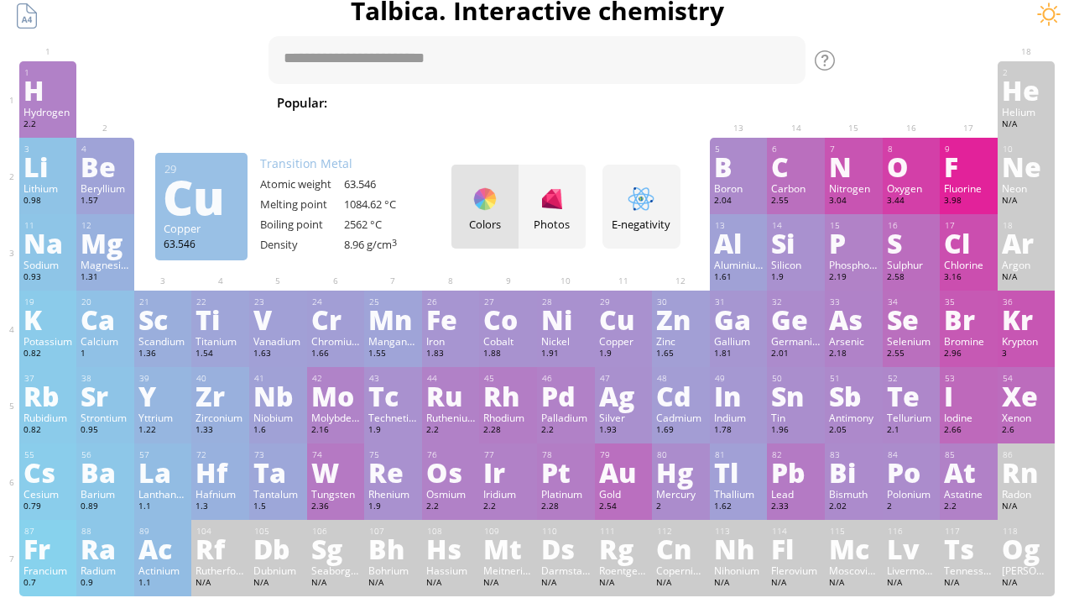
scroll to position [16, 0]
click at [639, 208] on div at bounding box center [641, 198] width 27 height 27
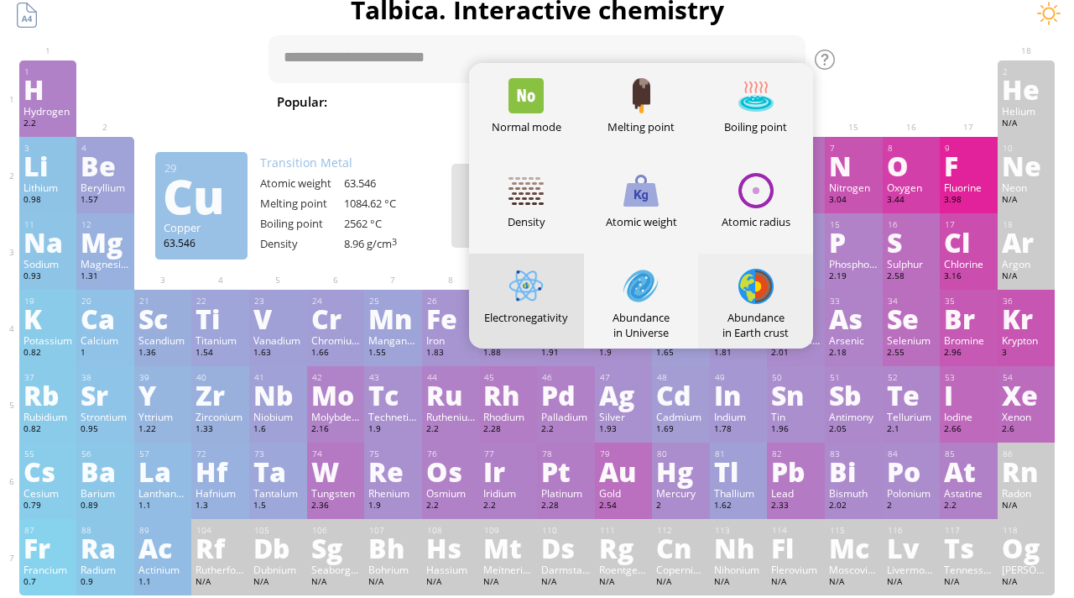
click at [757, 288] on div at bounding box center [755, 286] width 35 height 35
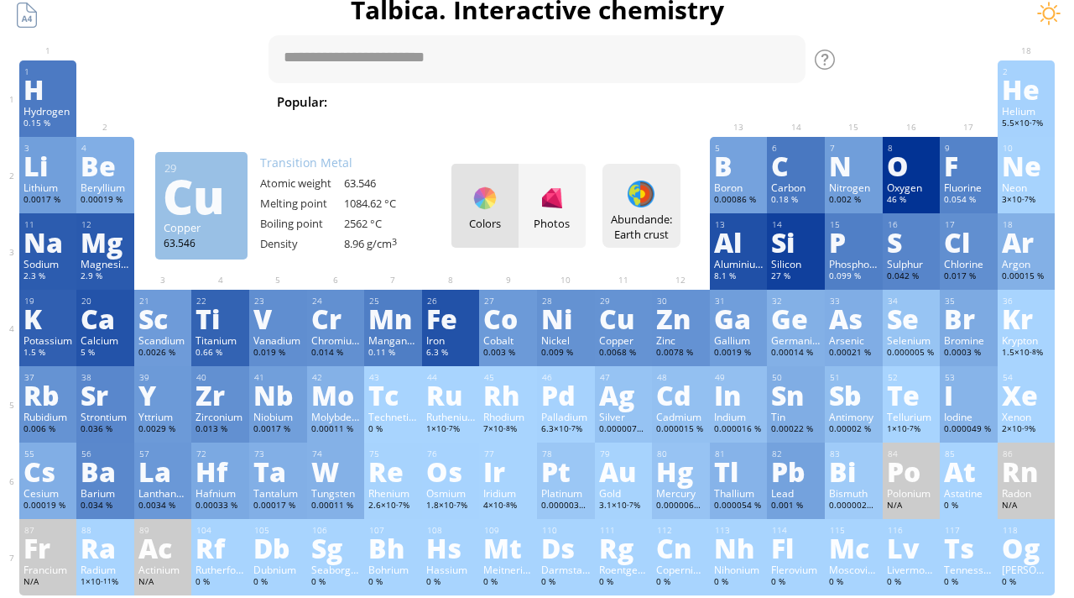
click at [664, 215] on div "Abundande: Earth crust" at bounding box center [642, 226] width 70 height 30
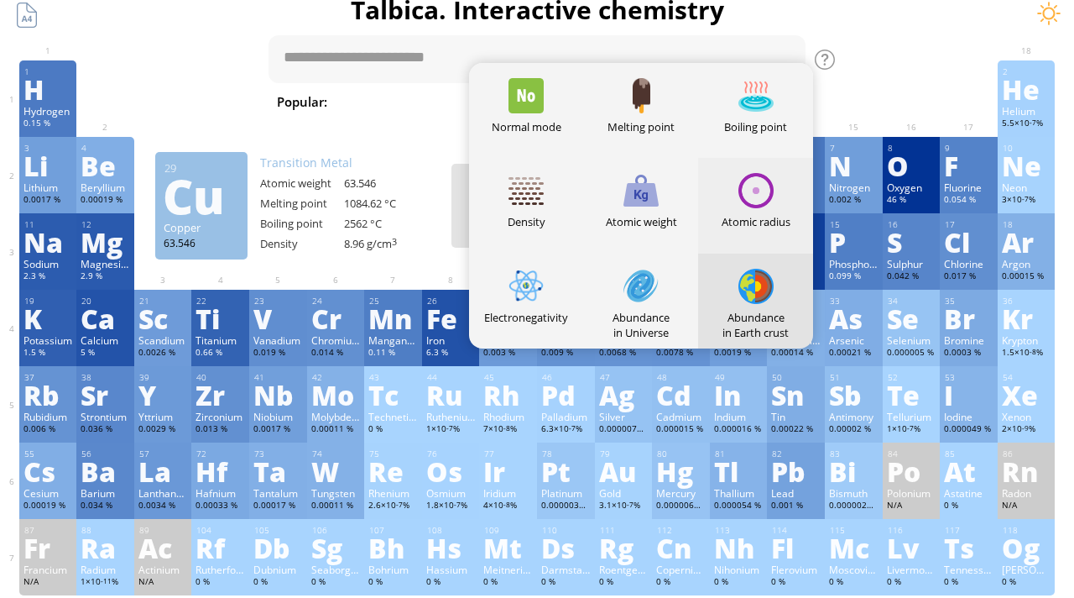
click at [771, 201] on div at bounding box center [755, 190] width 35 height 35
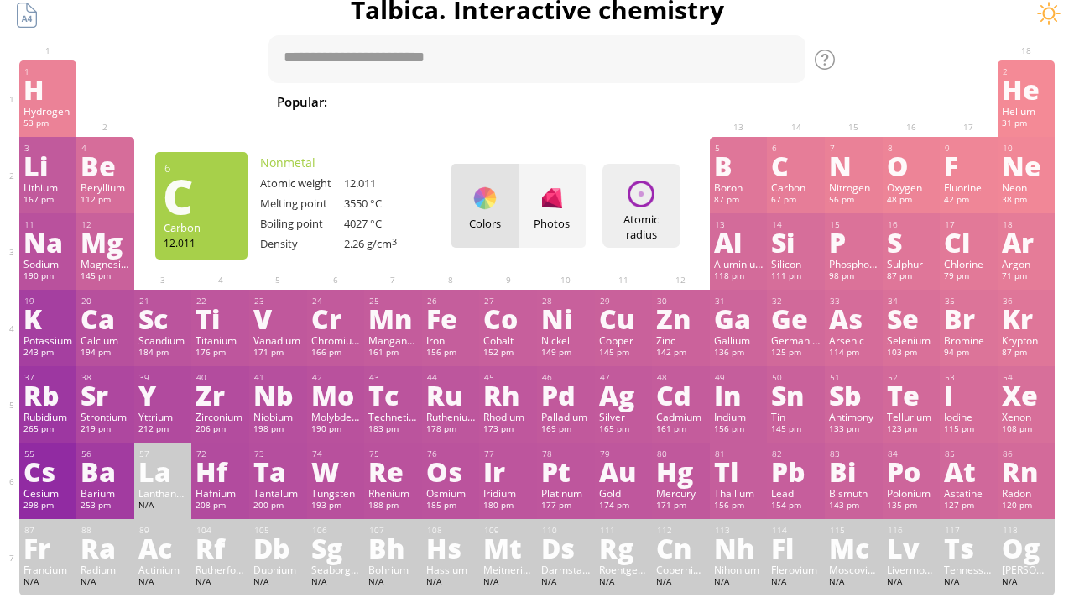
click at [637, 190] on div at bounding box center [641, 193] width 27 height 27
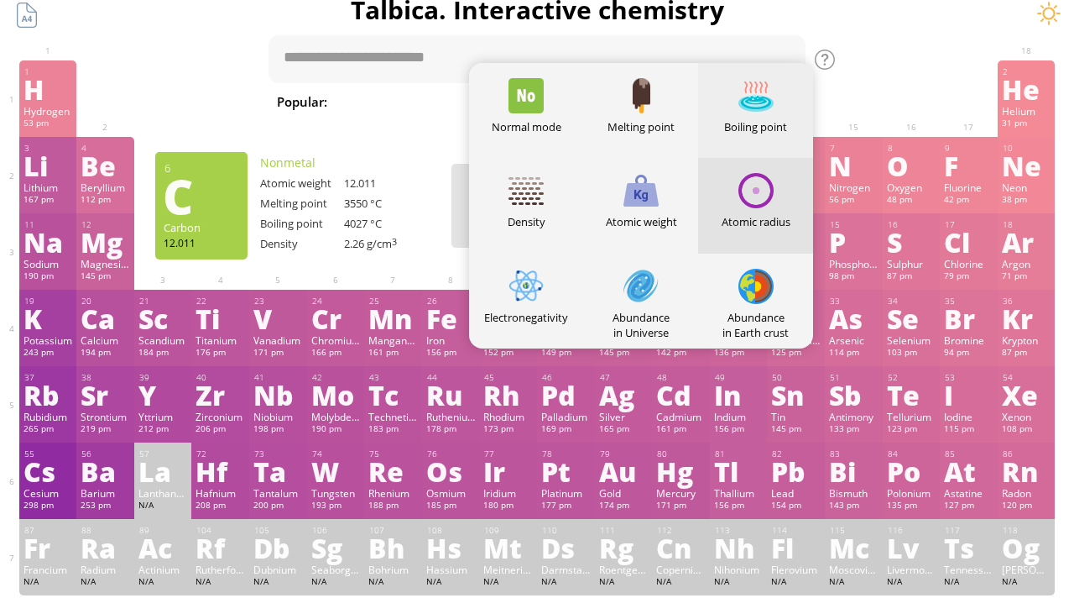
click at [735, 100] on div "Boiling point" at bounding box center [755, 110] width 115 height 95
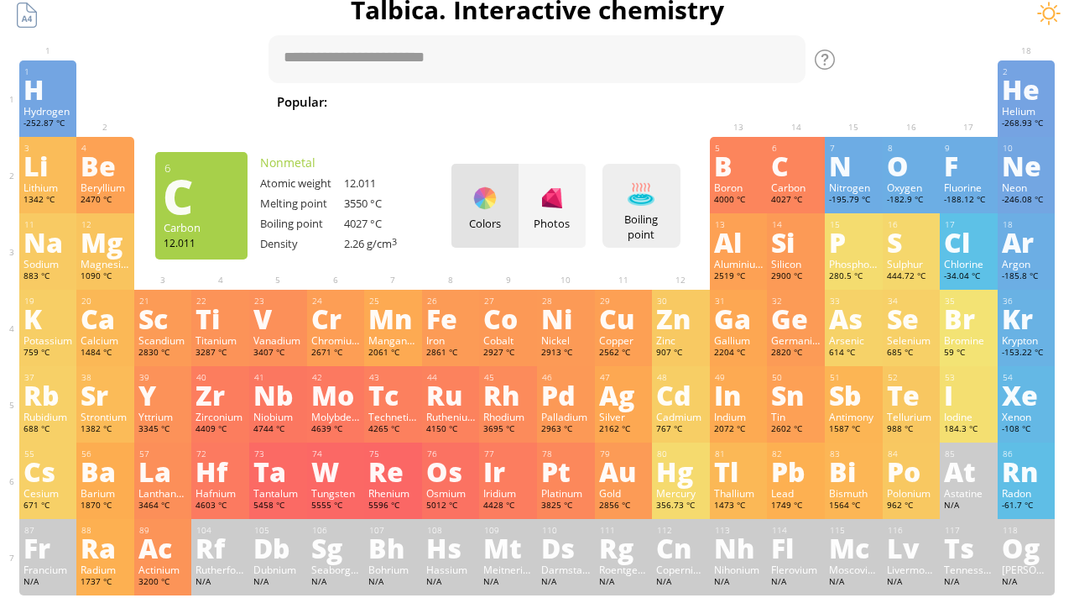
click at [626, 199] on div "Boiling point Heatmaps Normal mode Melting point Boiling point Density Atomic w…" at bounding box center [642, 206] width 78 height 84
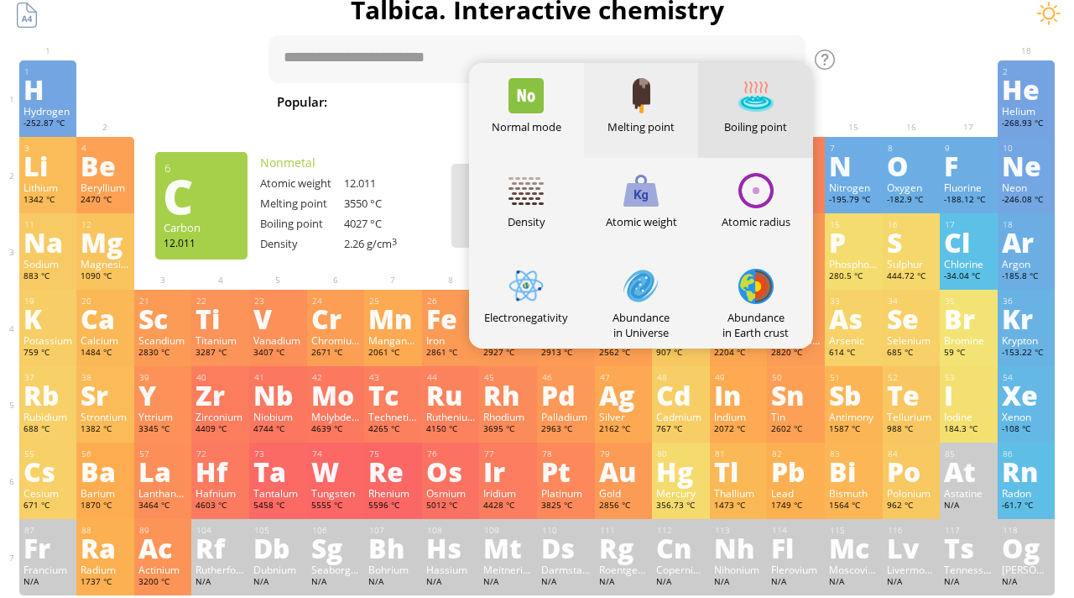
click at [632, 107] on div at bounding box center [641, 95] width 35 height 35
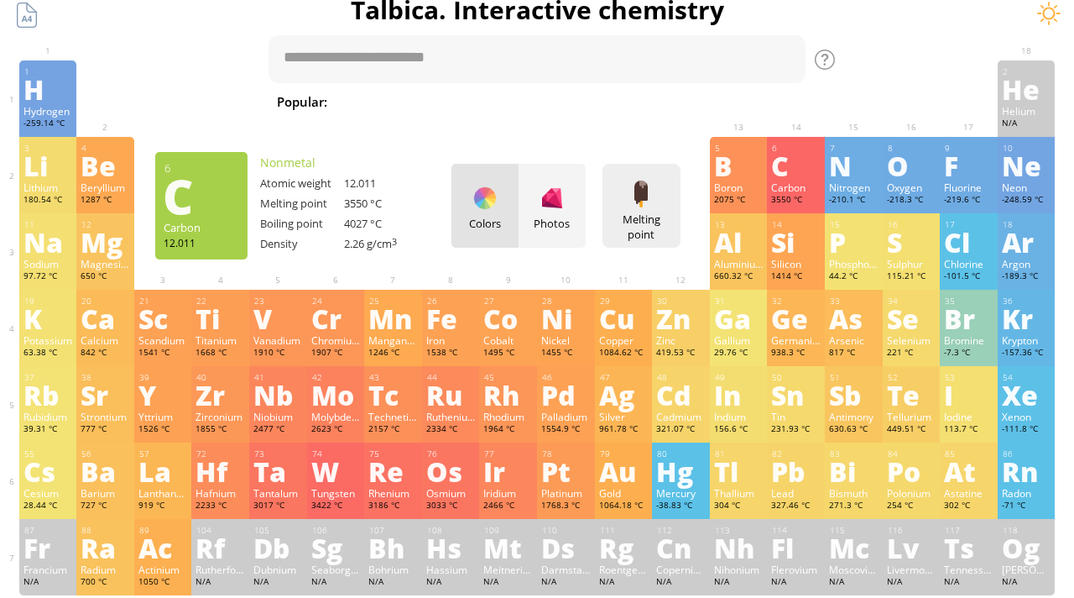
click at [632, 213] on div "Melting point" at bounding box center [642, 226] width 70 height 30
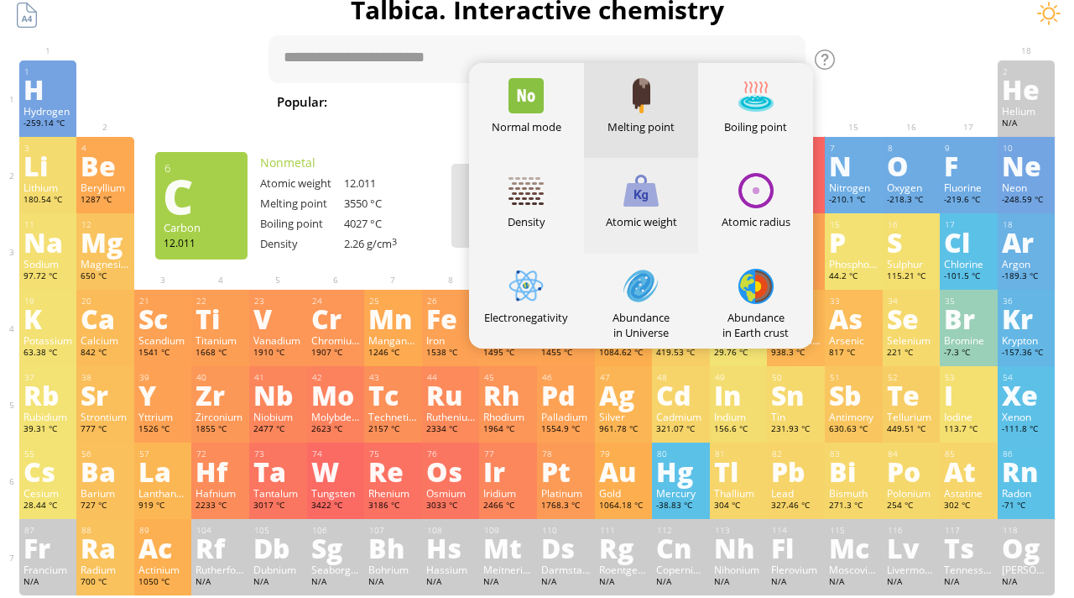
click at [637, 191] on div at bounding box center [641, 190] width 35 height 35
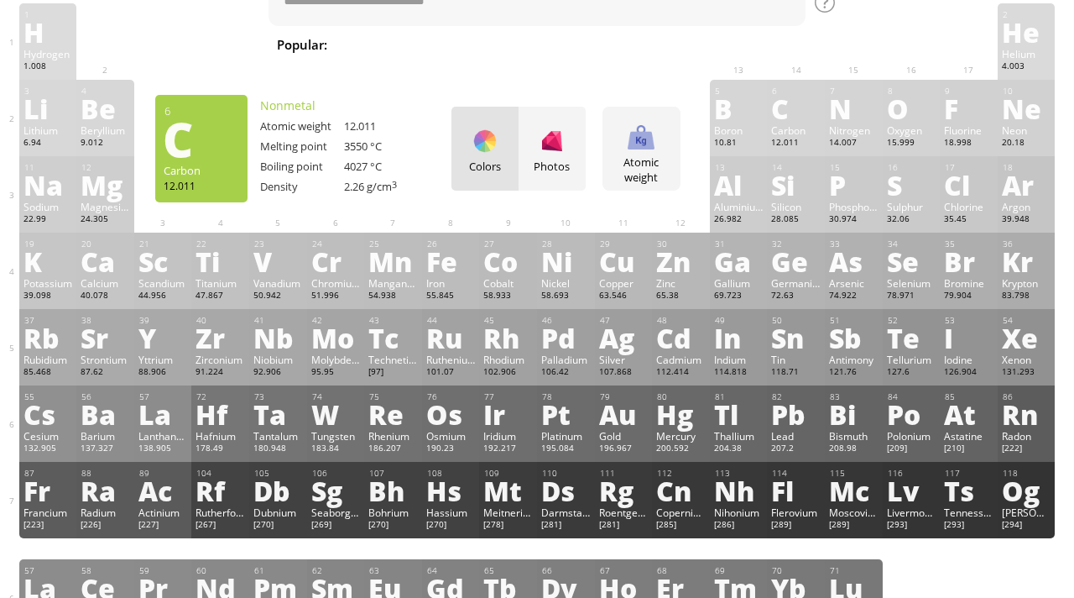
scroll to position [83, 0]
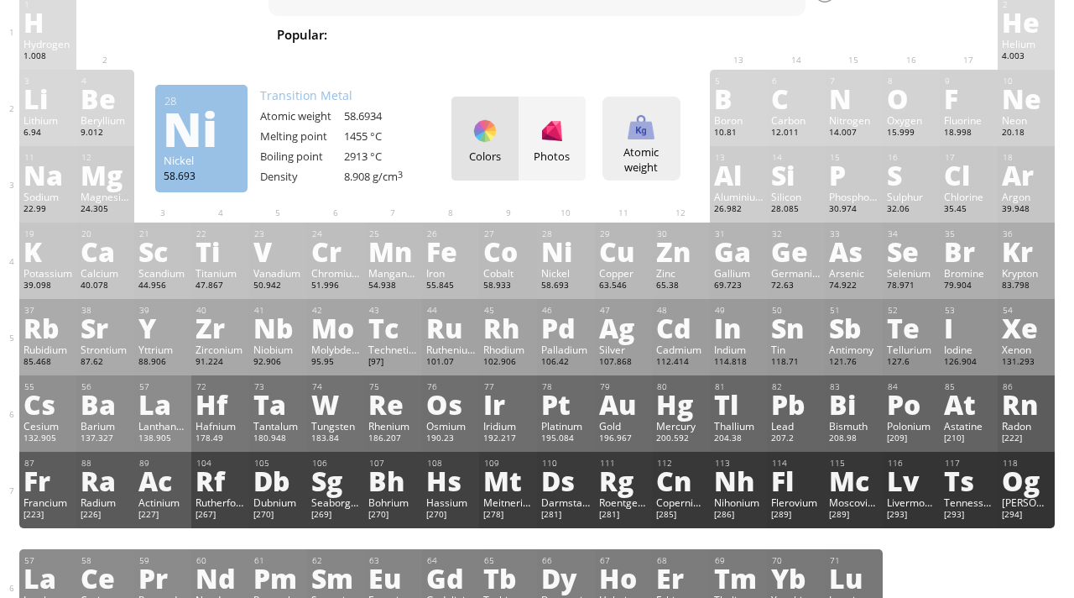
click at [656, 142] on div "Atomic weight Heatmaps Normal mode Melting point Boiling point Density Atomic w…" at bounding box center [642, 139] width 78 height 84
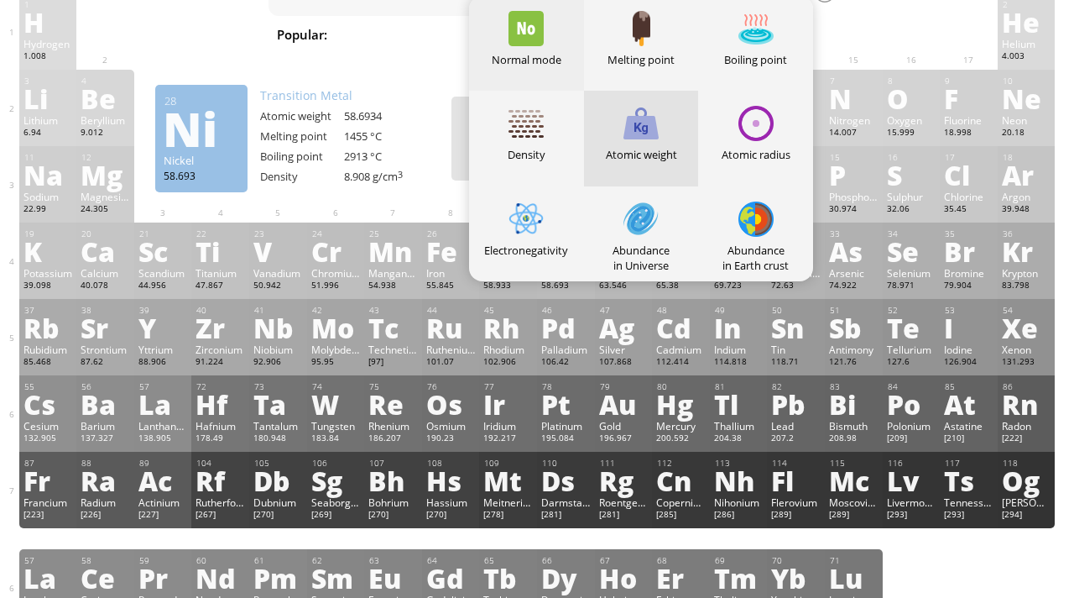
click at [527, 50] on div "Normal mode" at bounding box center [526, 43] width 115 height 95
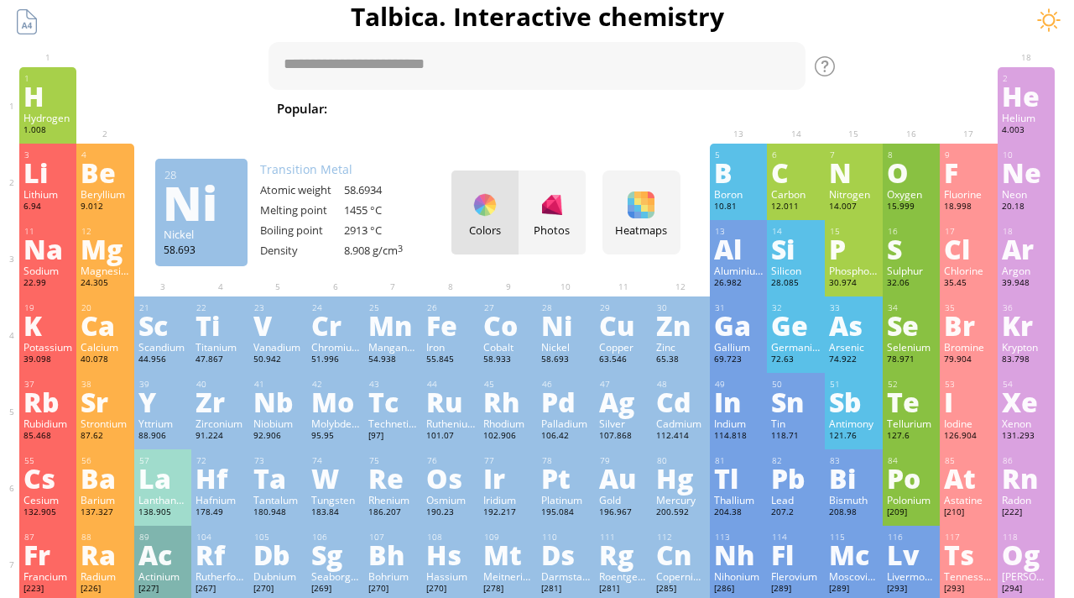
scroll to position [0, 0]
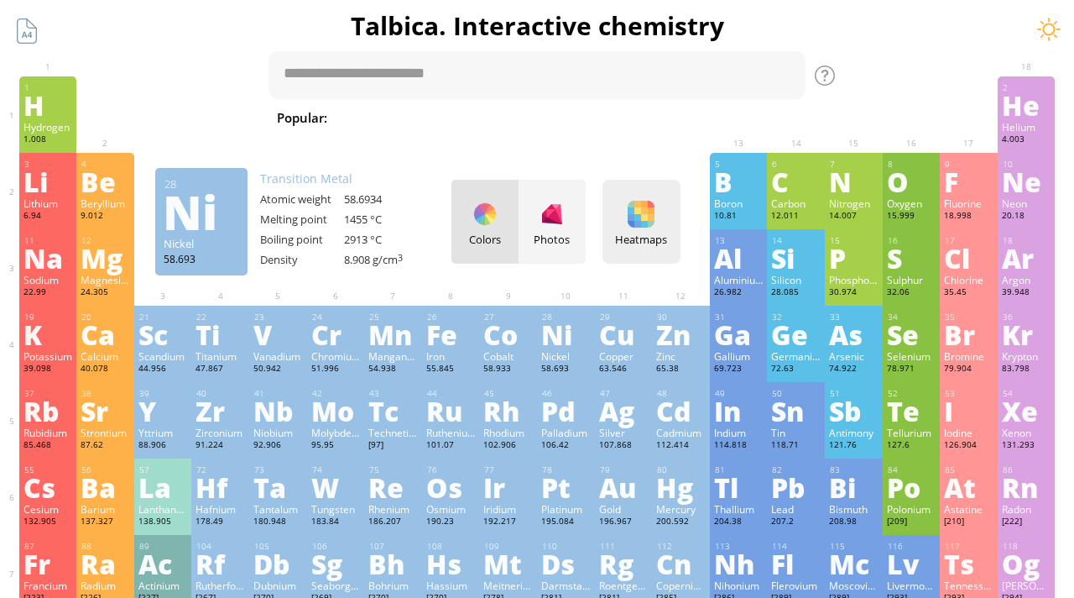
click at [632, 234] on div "Heatmaps" at bounding box center [642, 239] width 70 height 15
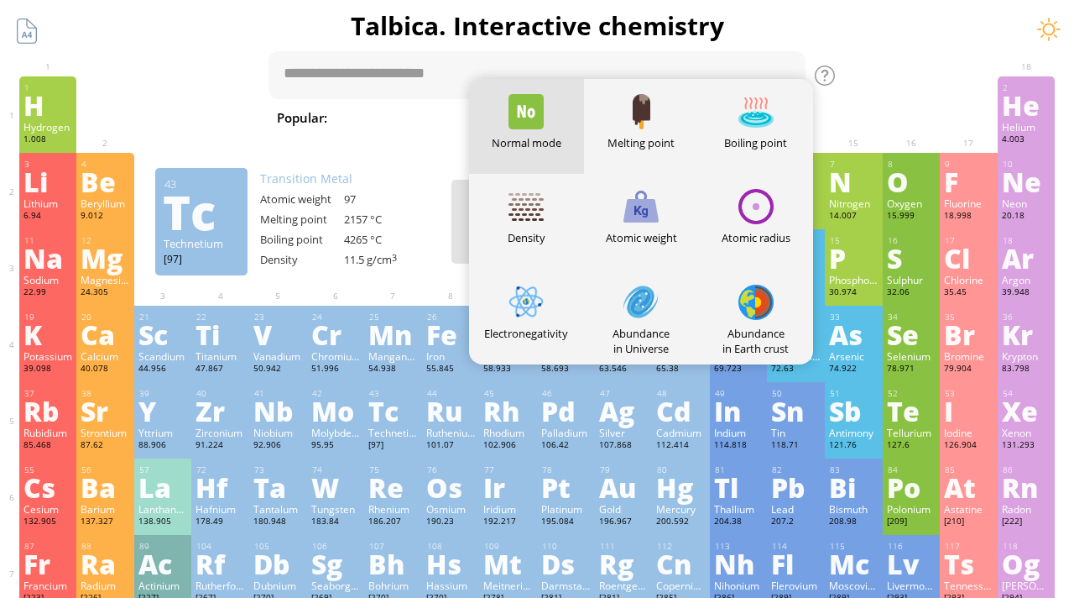
click at [371, 424] on div "Tc" at bounding box center [393, 410] width 50 height 27
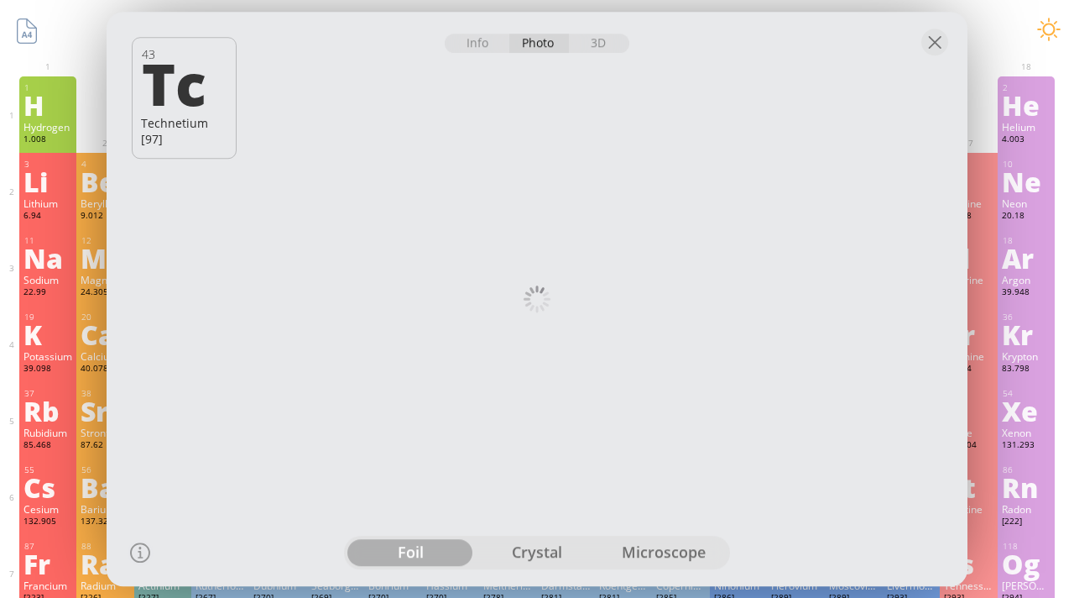
click at [919, 39] on div at bounding box center [537, 41] width 861 height 59
click at [958, 39] on div at bounding box center [537, 41] width 861 height 59
click at [936, 41] on div at bounding box center [934, 42] width 27 height 27
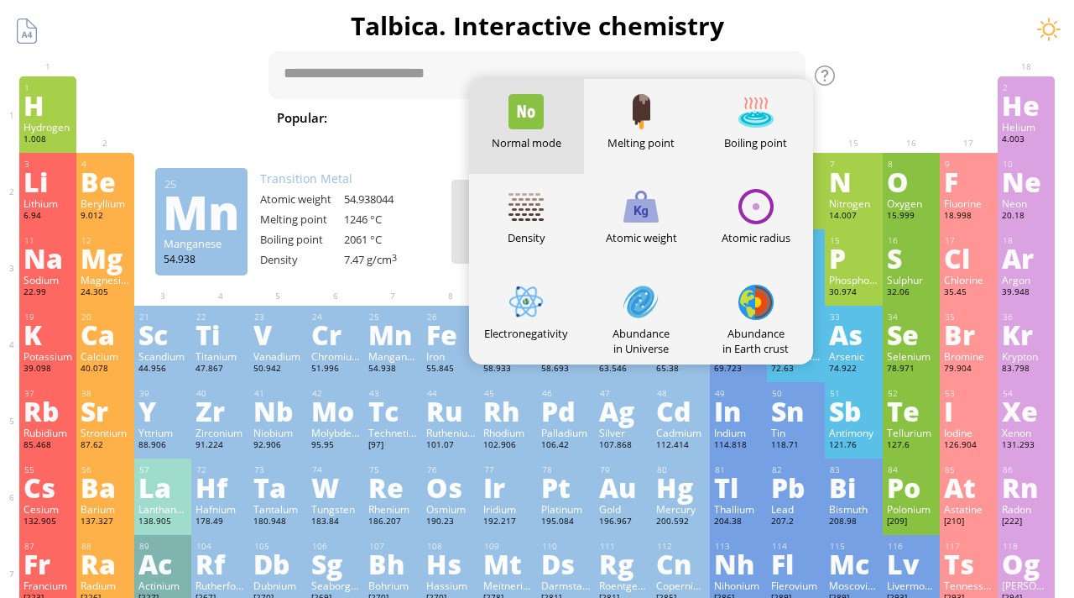
click at [567, 27] on h1 "Talbica. Interactive chemistry" at bounding box center [536, 25] width 1057 height 34
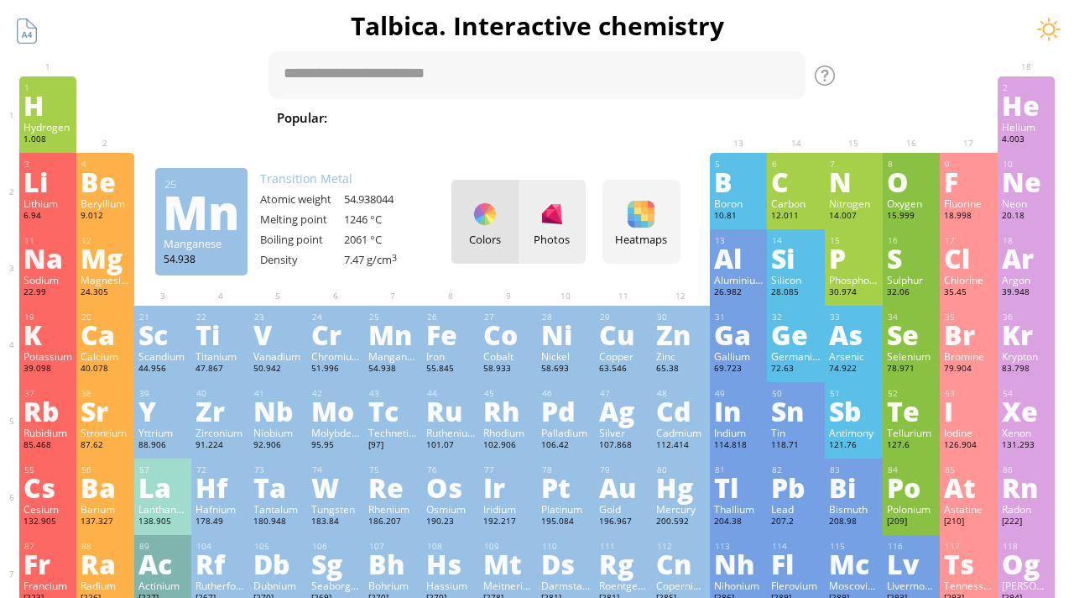
click at [549, 219] on div at bounding box center [552, 214] width 27 height 27
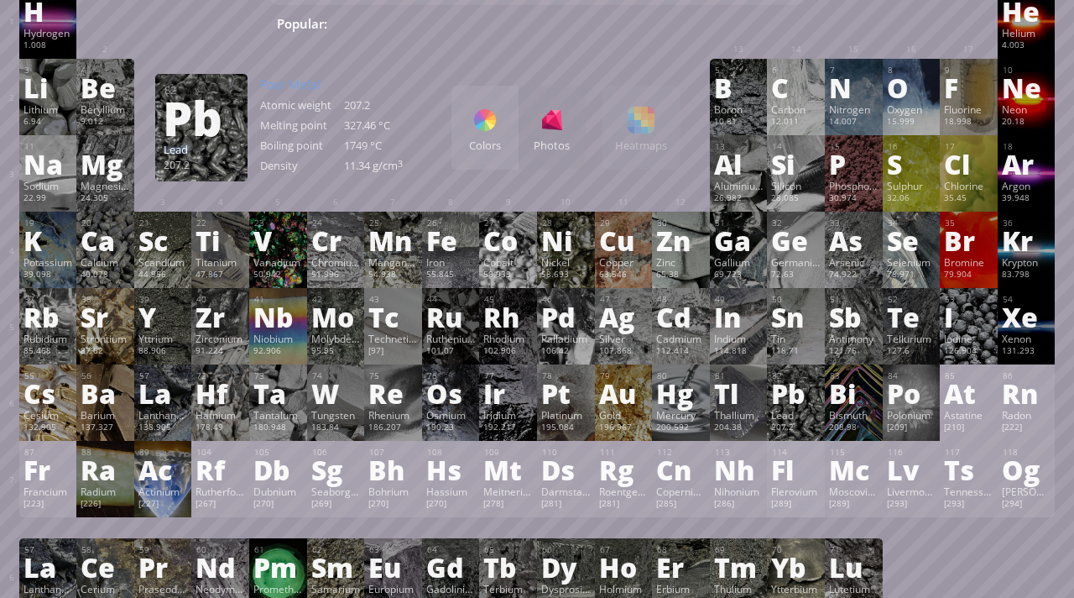
scroll to position [49, 0]
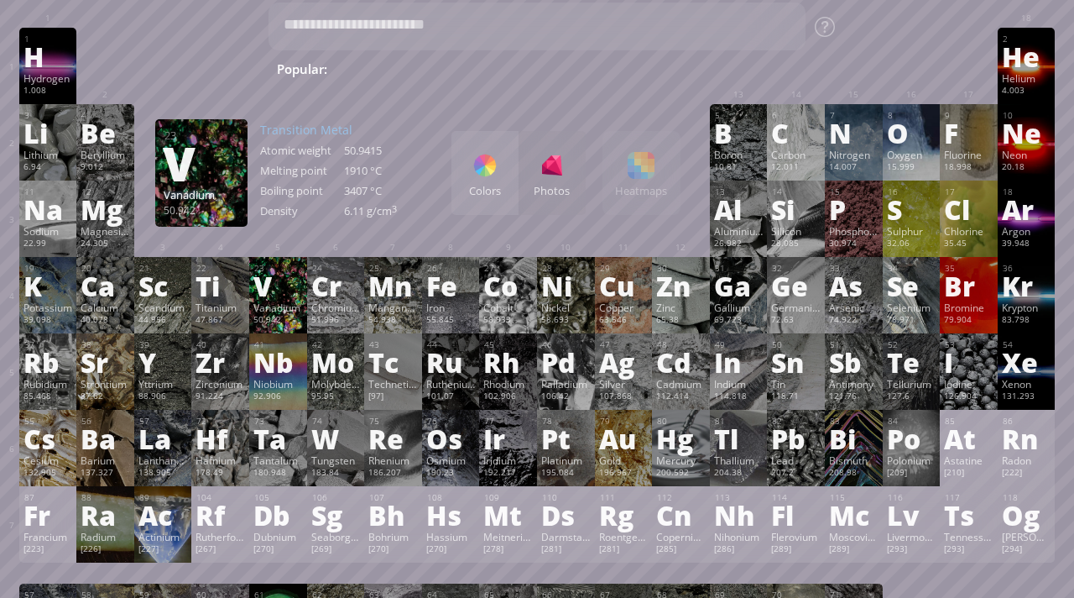
click at [278, 305] on div "Vanadium" at bounding box center [278, 306] width 50 height 13
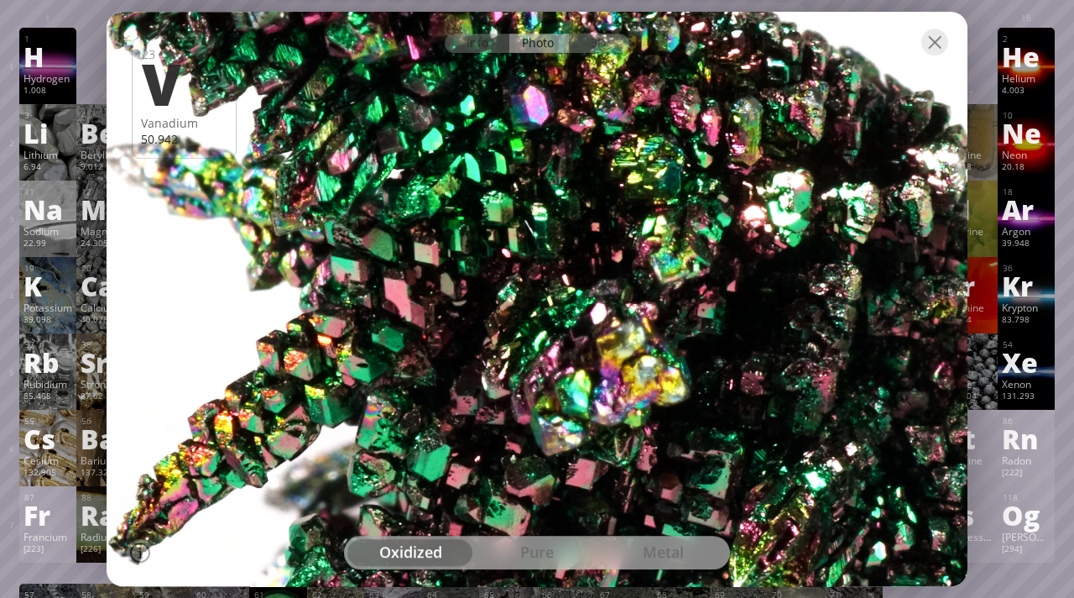
click at [571, 234] on div at bounding box center [536, 298] width 869 height 579
click at [933, 47] on div at bounding box center [934, 42] width 27 height 27
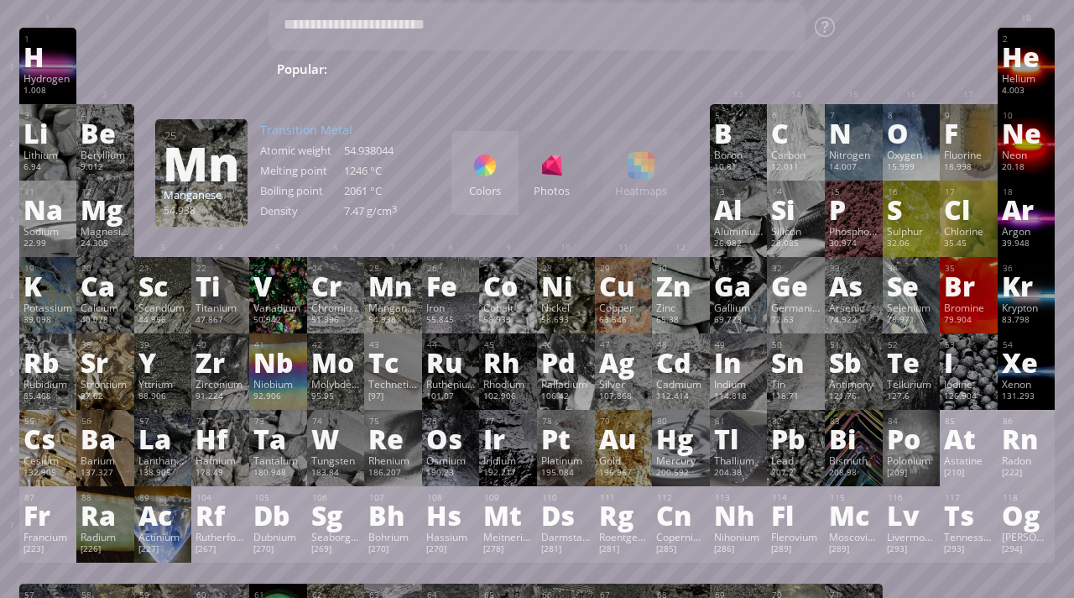
click at [497, 179] on div "Colors" at bounding box center [484, 173] width 67 height 84
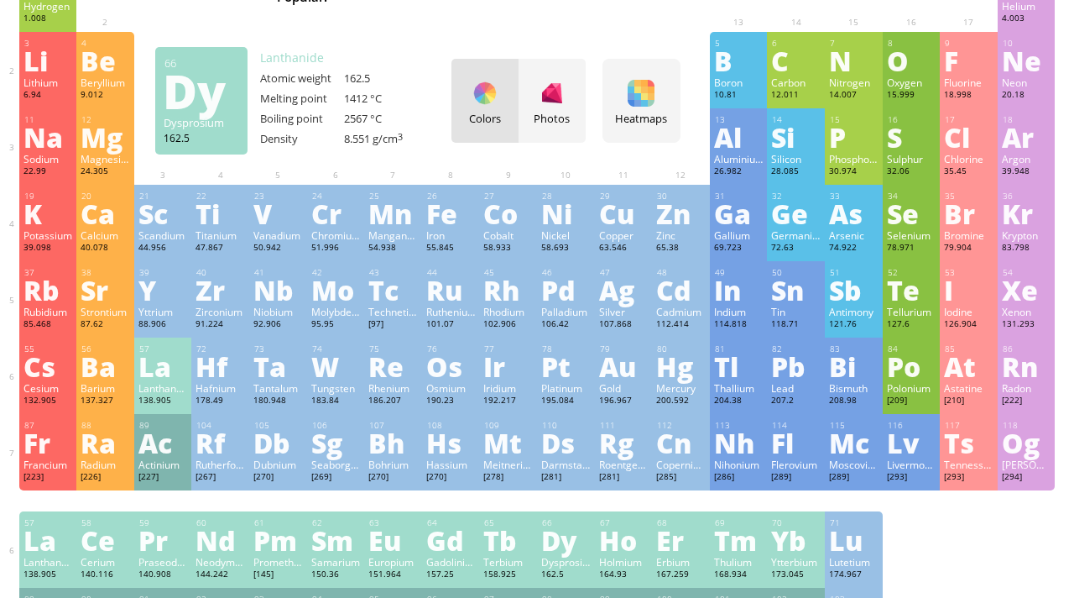
scroll to position [88, 0]
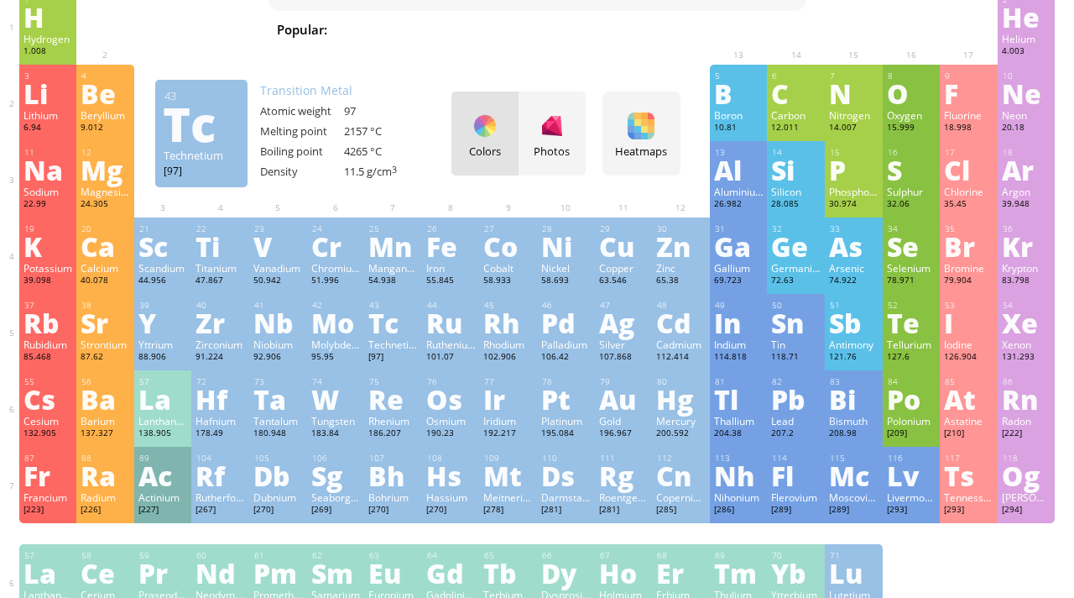
click at [409, 318] on div "Tc" at bounding box center [393, 322] width 50 height 27
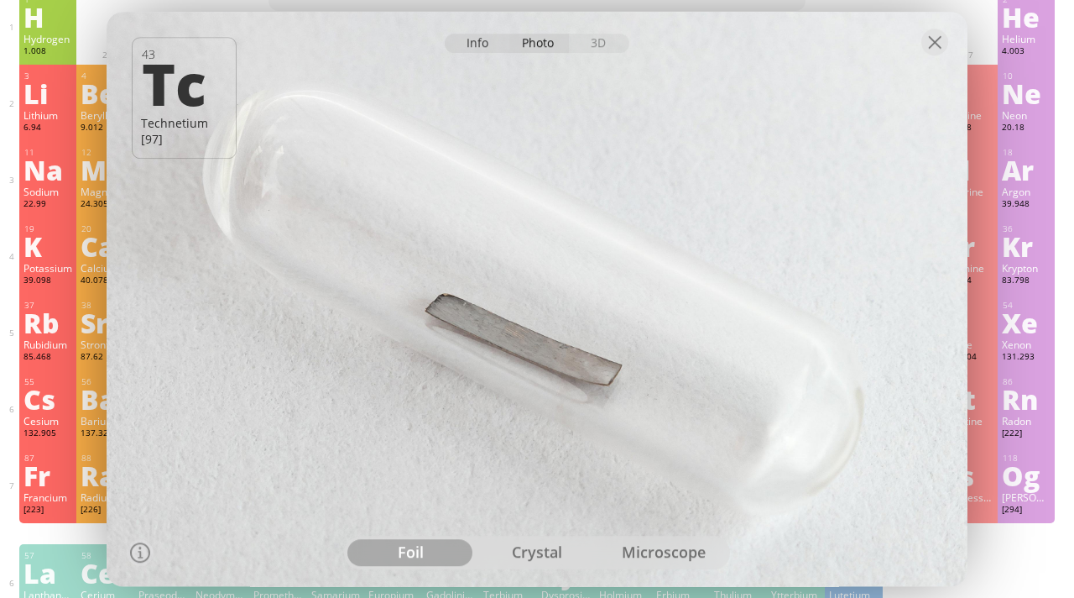
click at [475, 44] on div "Info" at bounding box center [477, 43] width 65 height 19
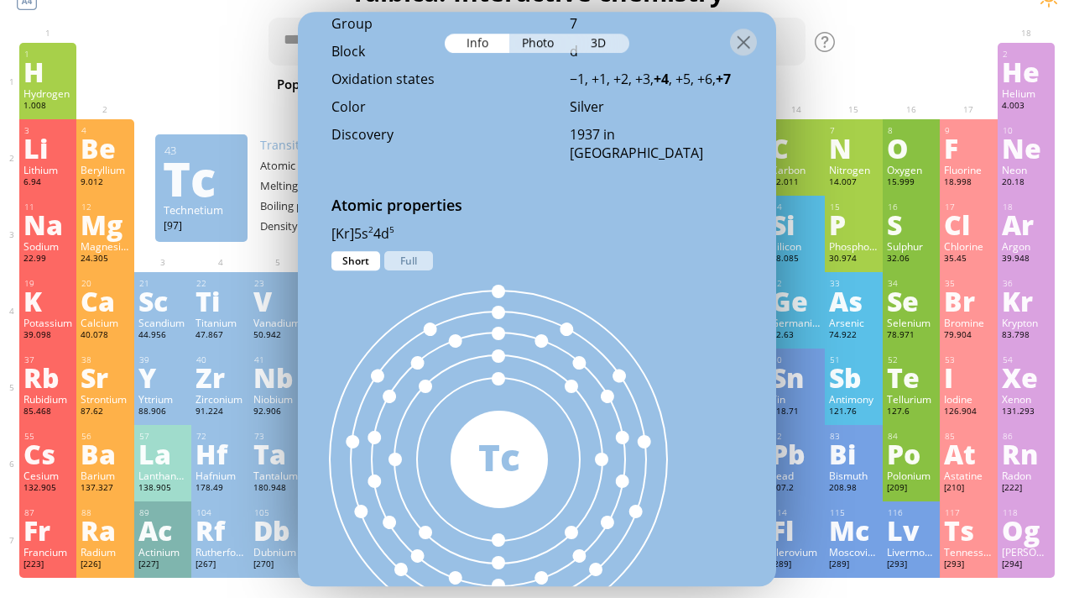
scroll to position [809, 0]
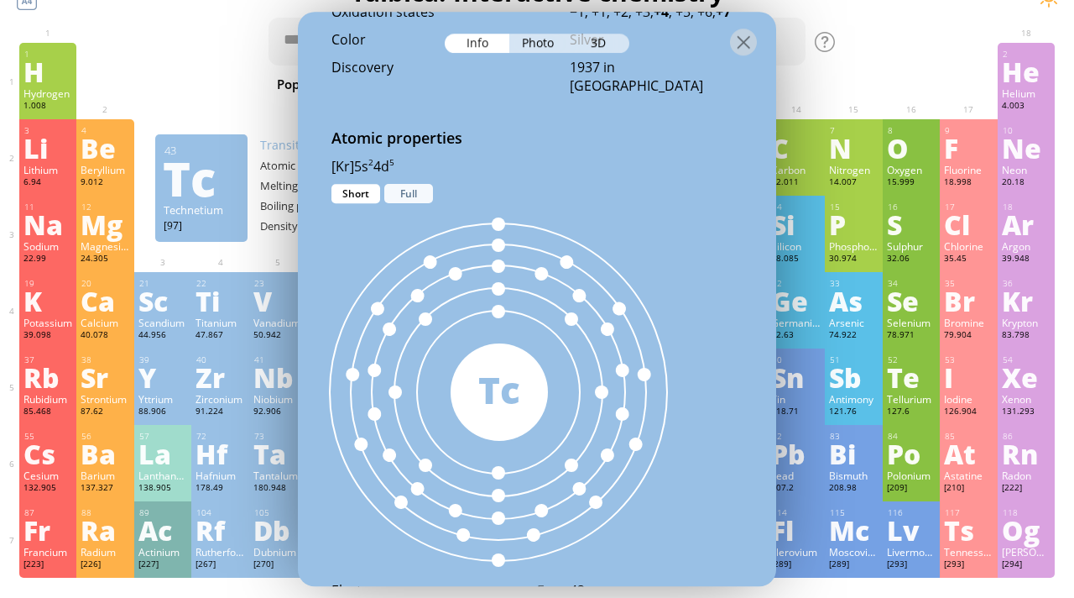
click at [417, 187] on div "Full" at bounding box center [408, 193] width 49 height 19
click at [357, 190] on div "Short" at bounding box center [355, 193] width 49 height 19
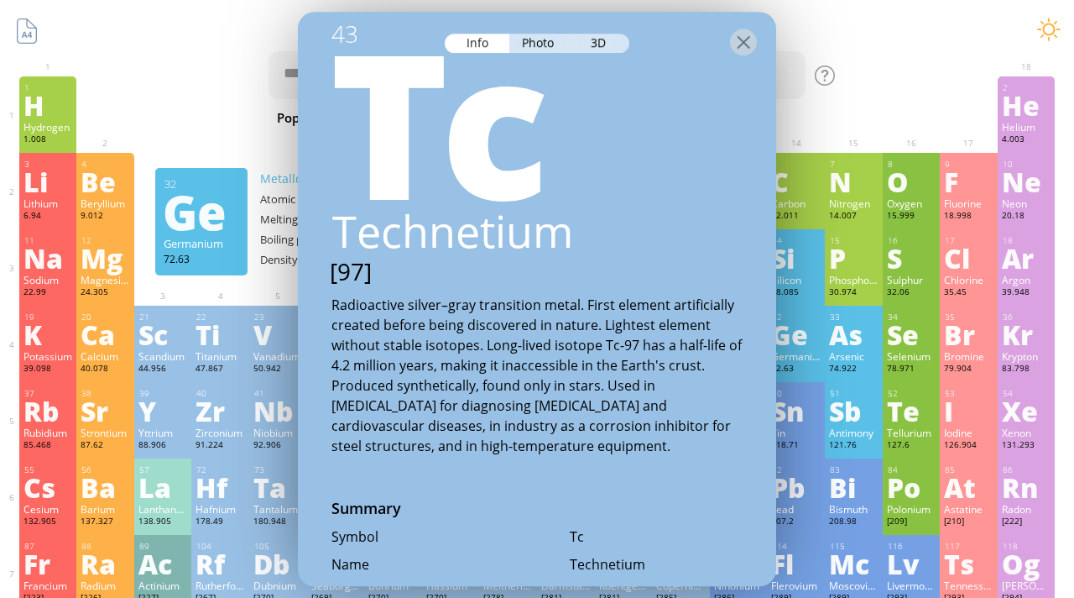
scroll to position [0, 0]
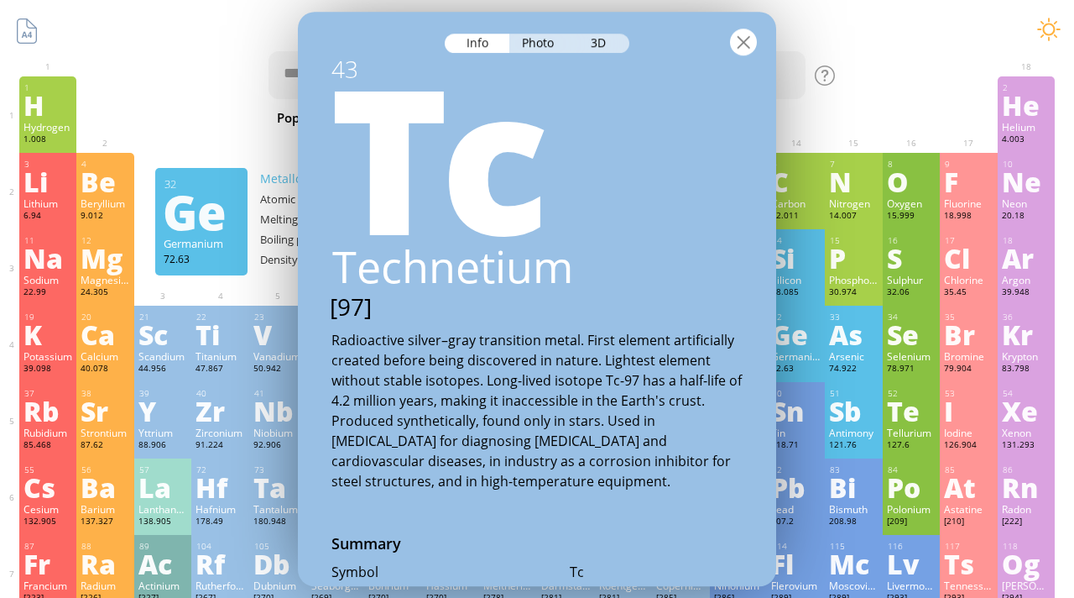
click at [751, 38] on div at bounding box center [743, 42] width 27 height 27
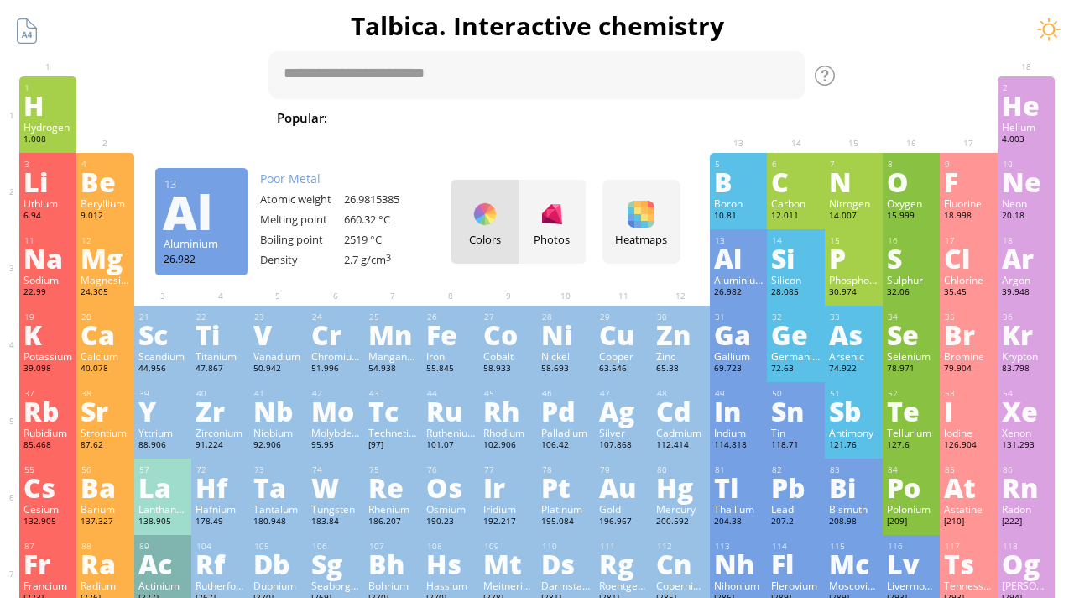
click at [727, 270] on div "Al" at bounding box center [739, 257] width 50 height 27
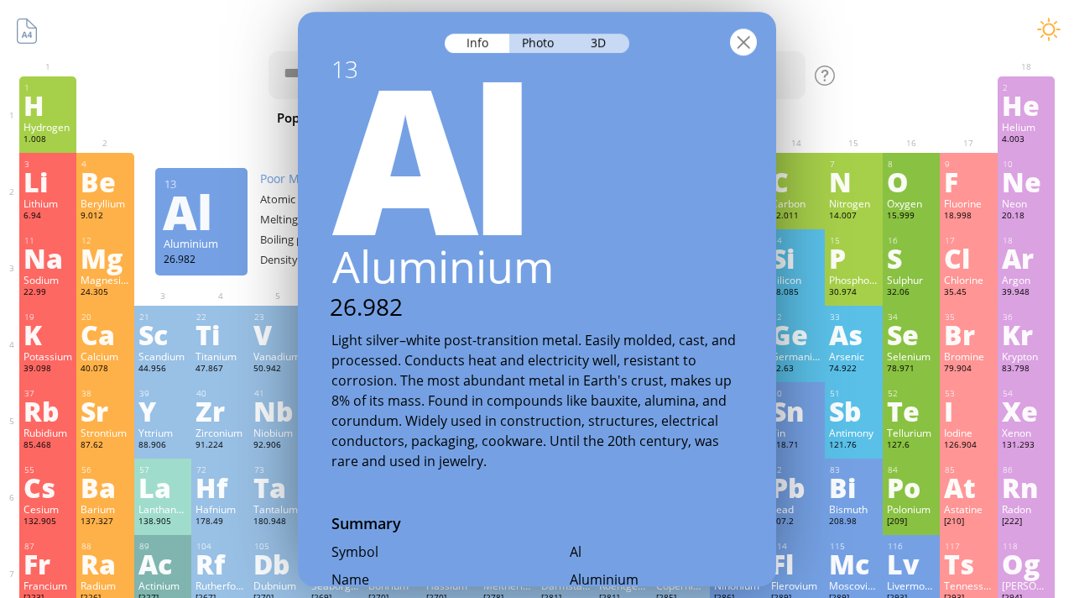
click at [748, 47] on div at bounding box center [743, 42] width 27 height 27
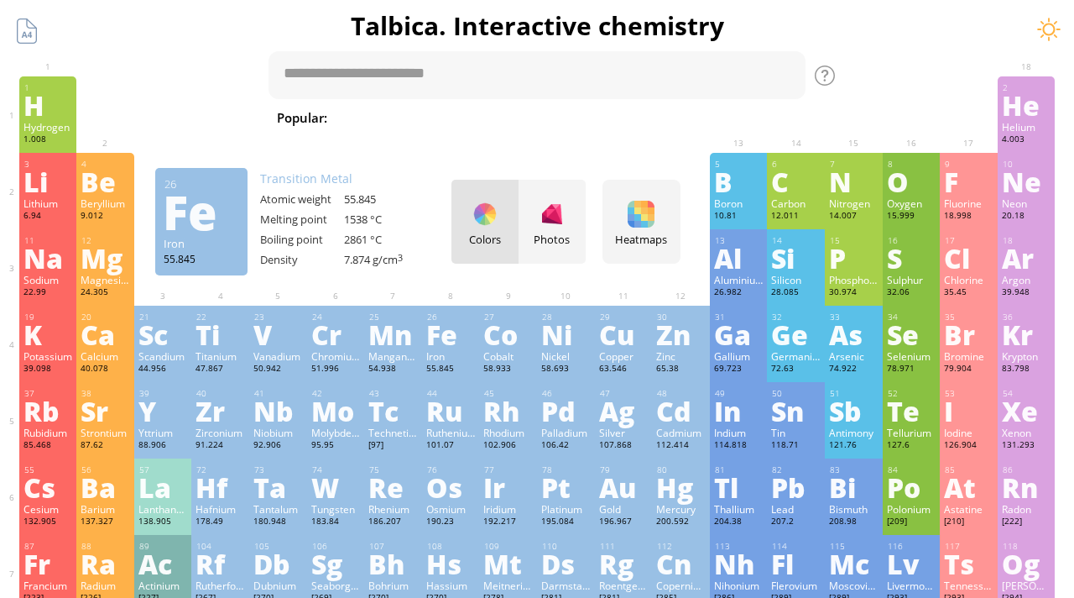
click at [437, 347] on div "Fe" at bounding box center [451, 334] width 50 height 27
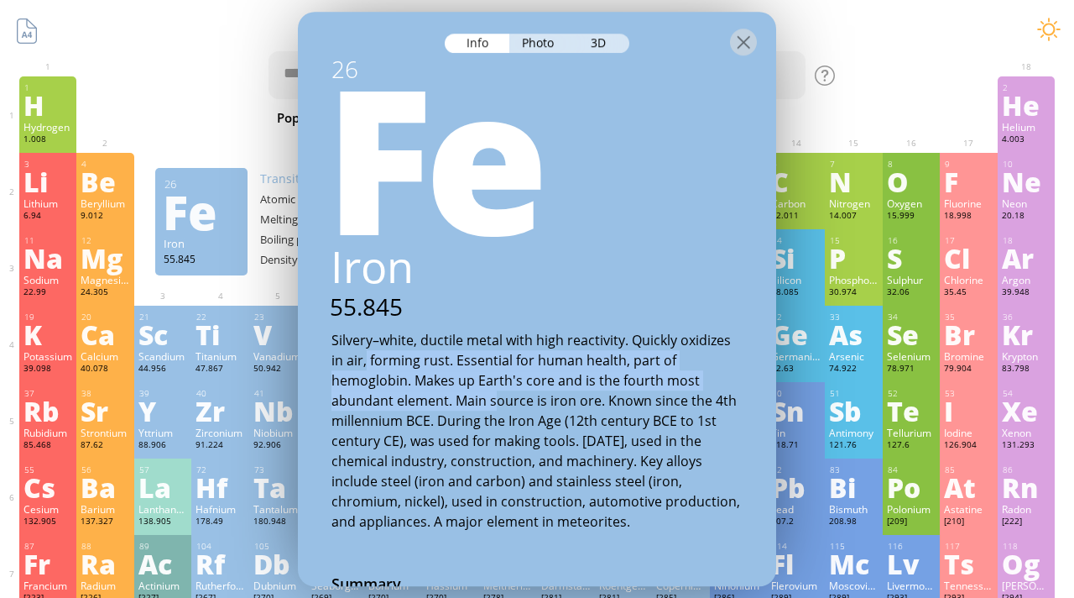
drag, startPoint x: 367, startPoint y: 360, endPoint x: 495, endPoint y: 394, distance: 132.7
click at [495, 394] on div "Silvery–white, ductile metal with high reactivity. Quickly oxidizes in air, for…" at bounding box center [536, 430] width 411 height 201
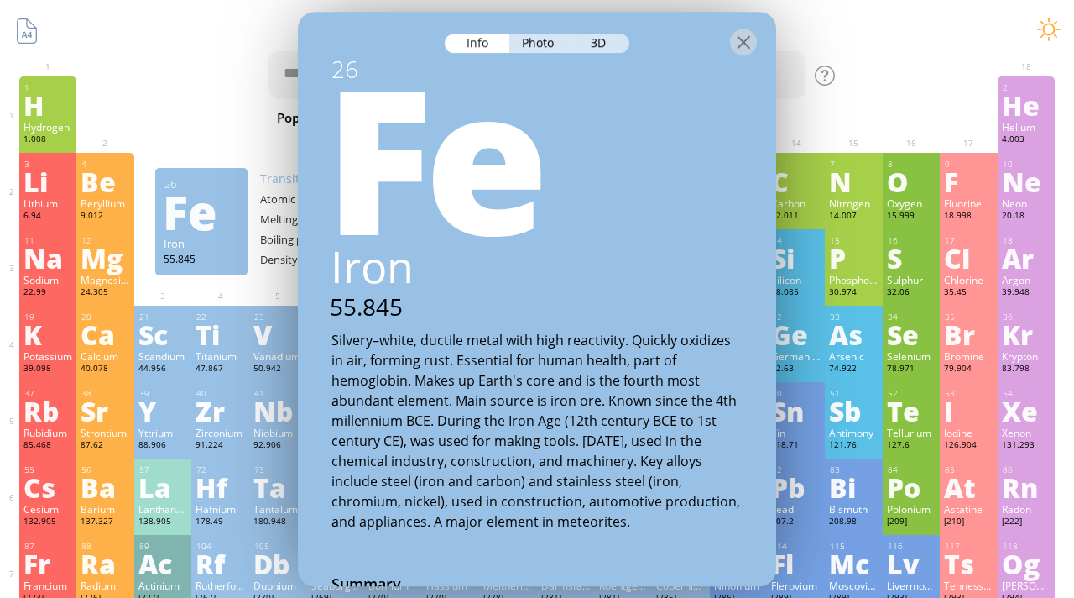
click at [532, 416] on div "Silvery–white, ductile metal with high reactivity. Quickly oxidizes in air, for…" at bounding box center [536, 430] width 411 height 201
click at [745, 41] on div at bounding box center [743, 42] width 27 height 27
